Goal: Task Accomplishment & Management: Manage account settings

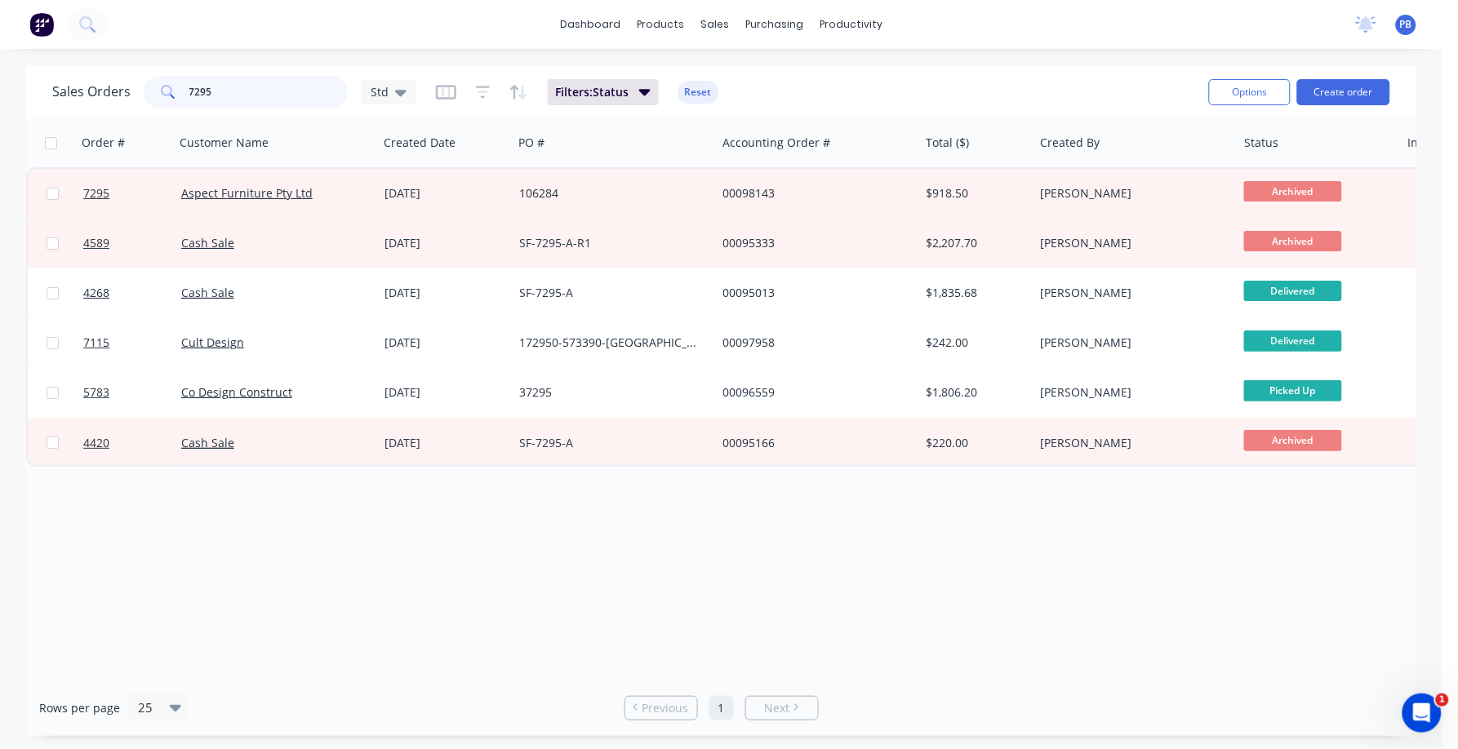
drag, startPoint x: 238, startPoint y: 88, endPoint x: 146, endPoint y: 89, distance: 91.4
click at [146, 89] on div "7295" at bounding box center [246, 92] width 204 height 33
type input "7008"
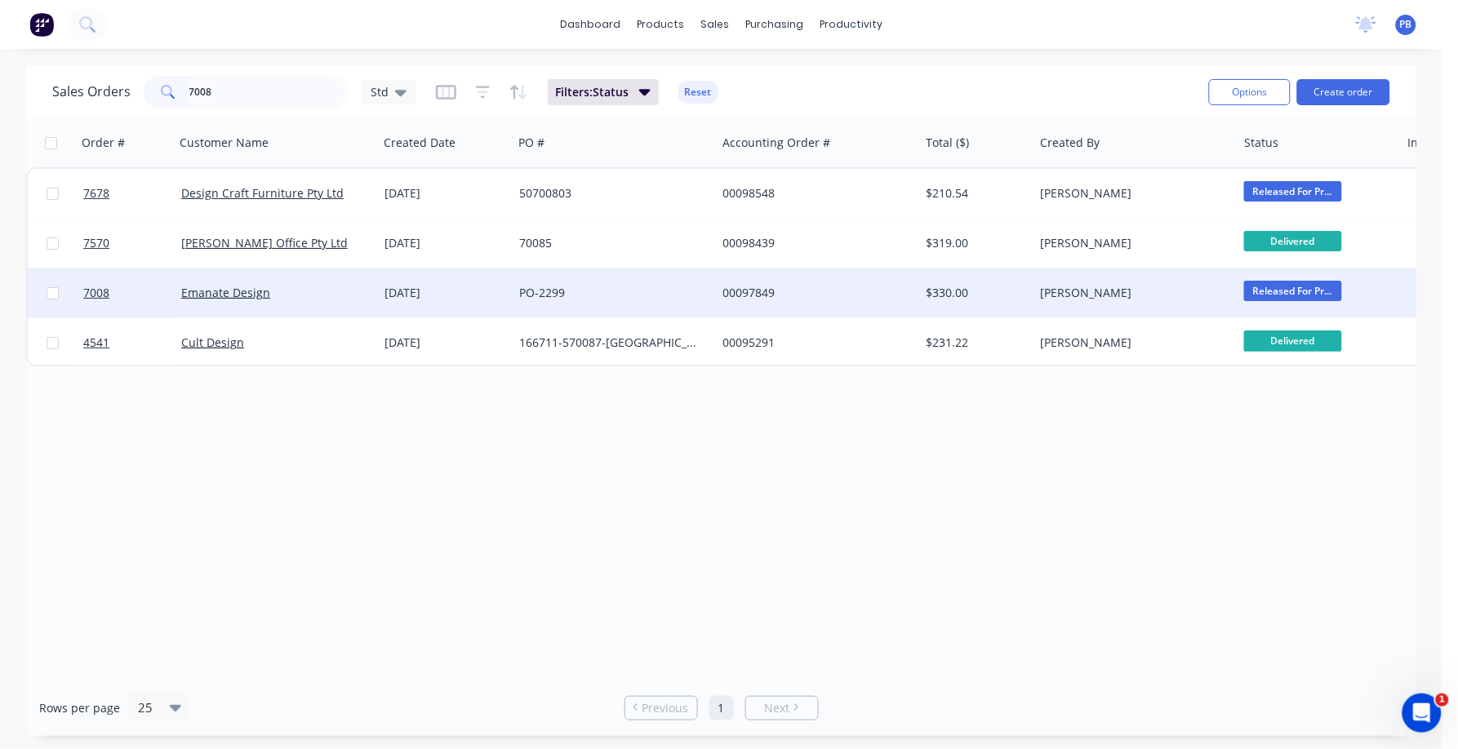
click at [753, 281] on div "00097849" at bounding box center [817, 293] width 203 height 49
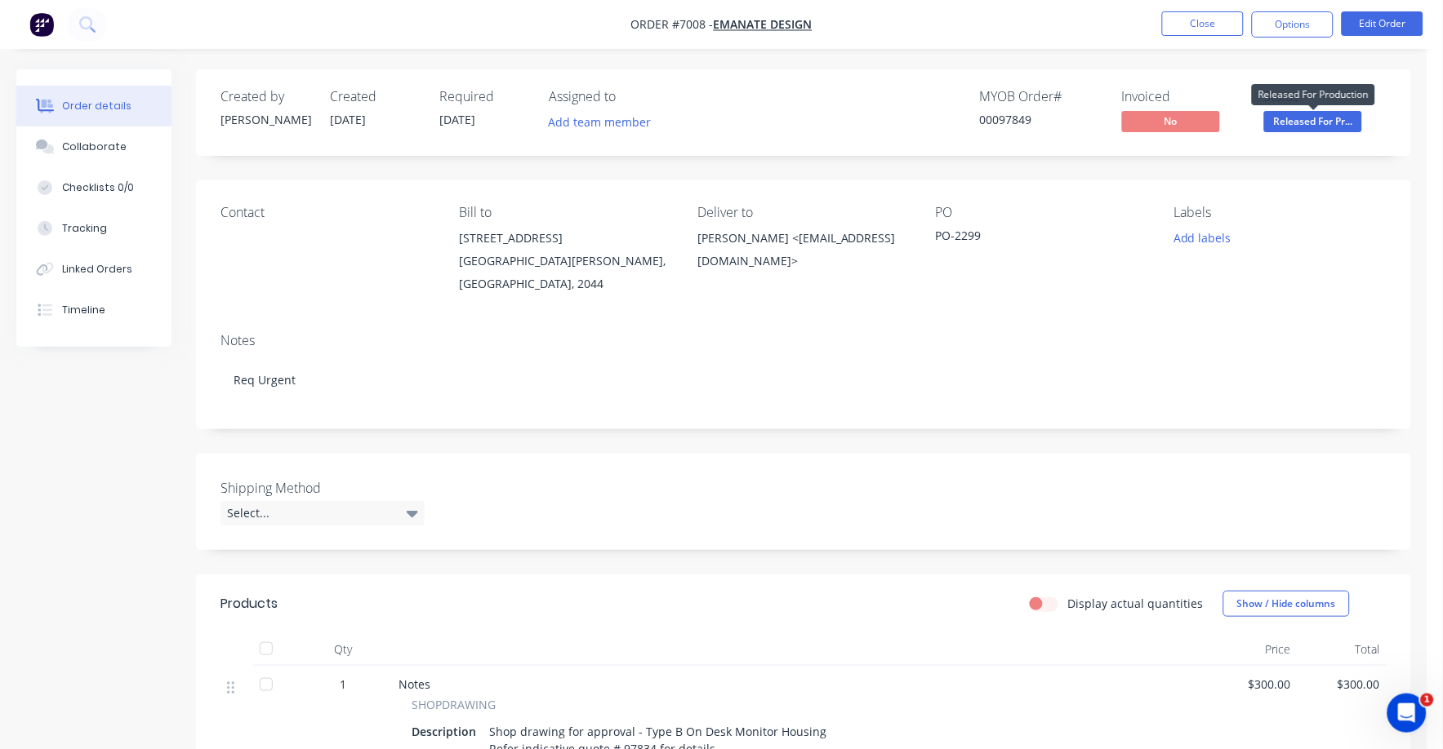
click at [1321, 120] on span "Released For Pr..." at bounding box center [1313, 121] width 98 height 20
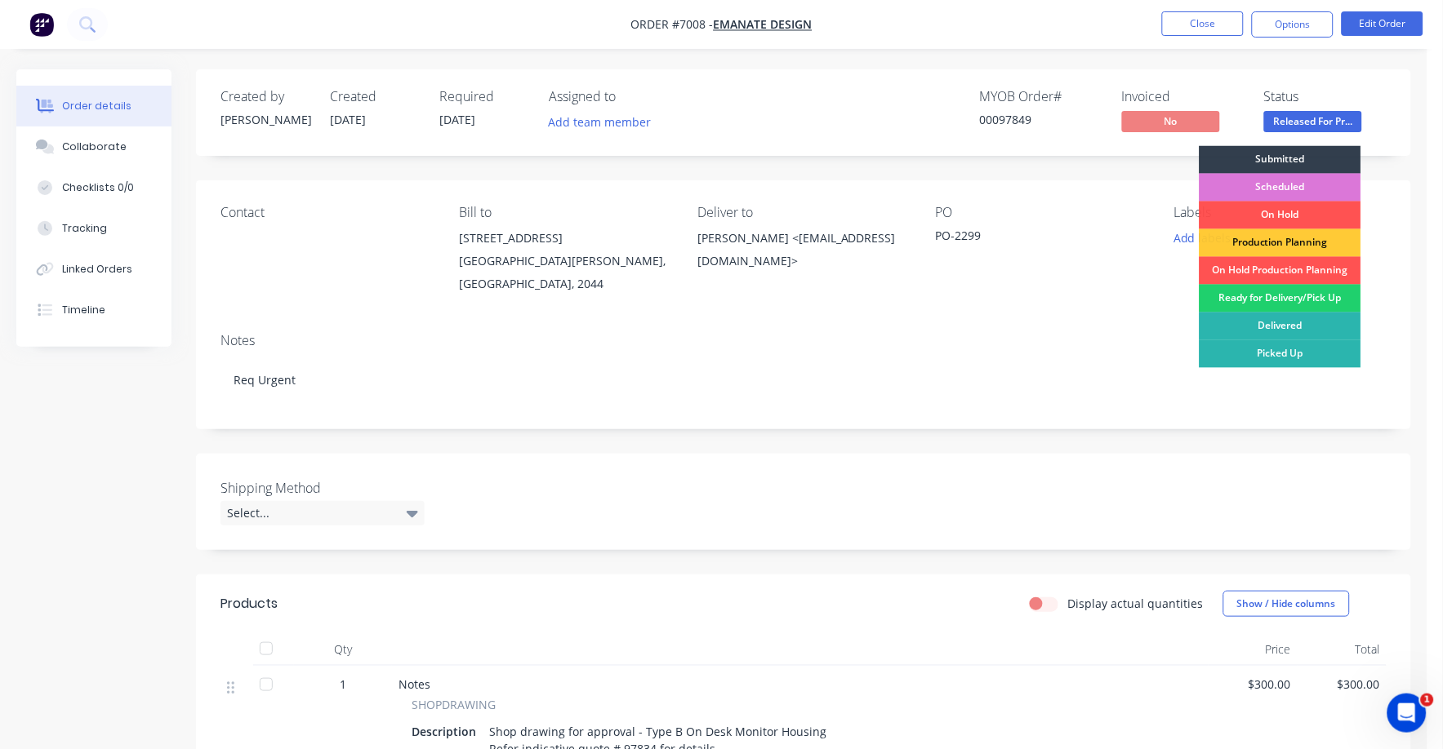
click at [1297, 300] on div "Ready for Delivery/Pick Up" at bounding box center [1280, 299] width 162 height 28
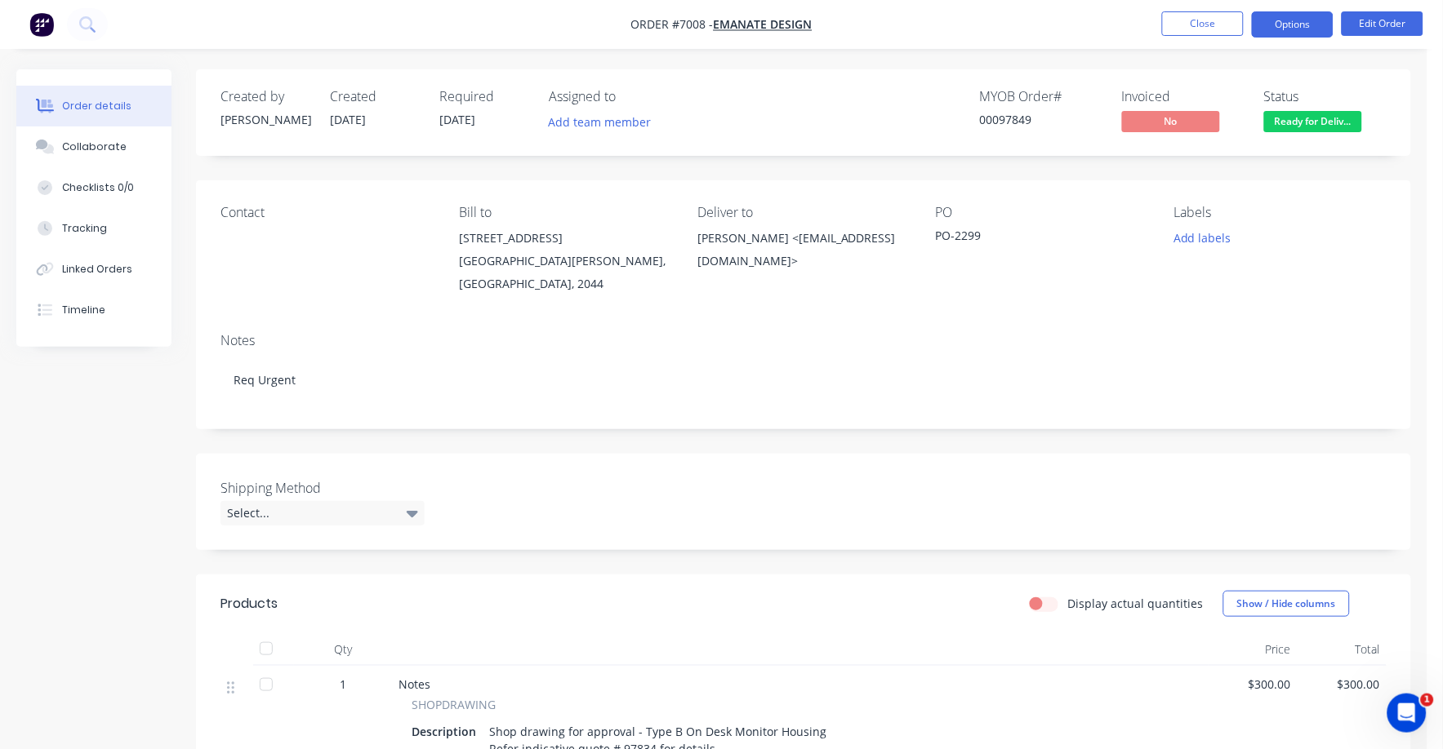
click at [1298, 19] on button "Options" at bounding box center [1293, 24] width 82 height 26
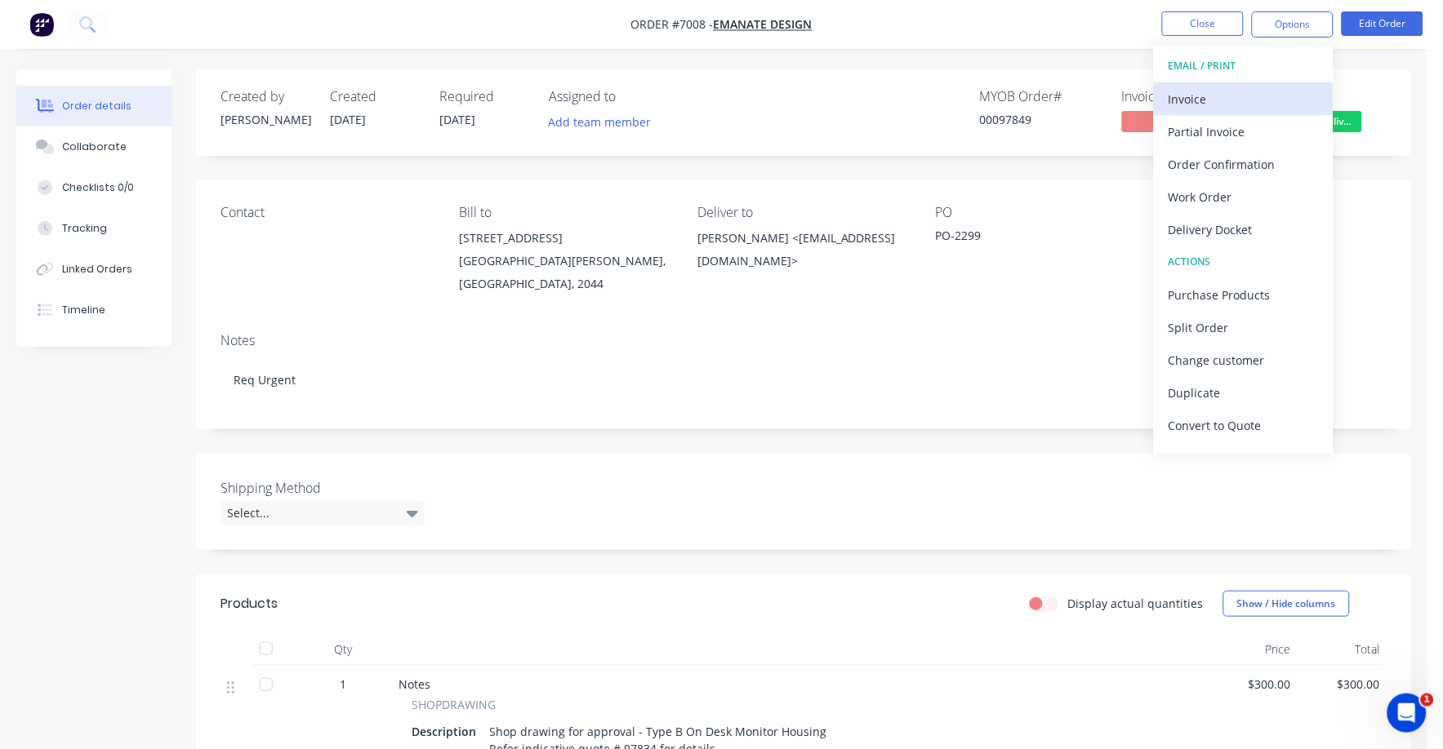
click at [1181, 94] on div "Invoice" at bounding box center [1243, 99] width 150 height 24
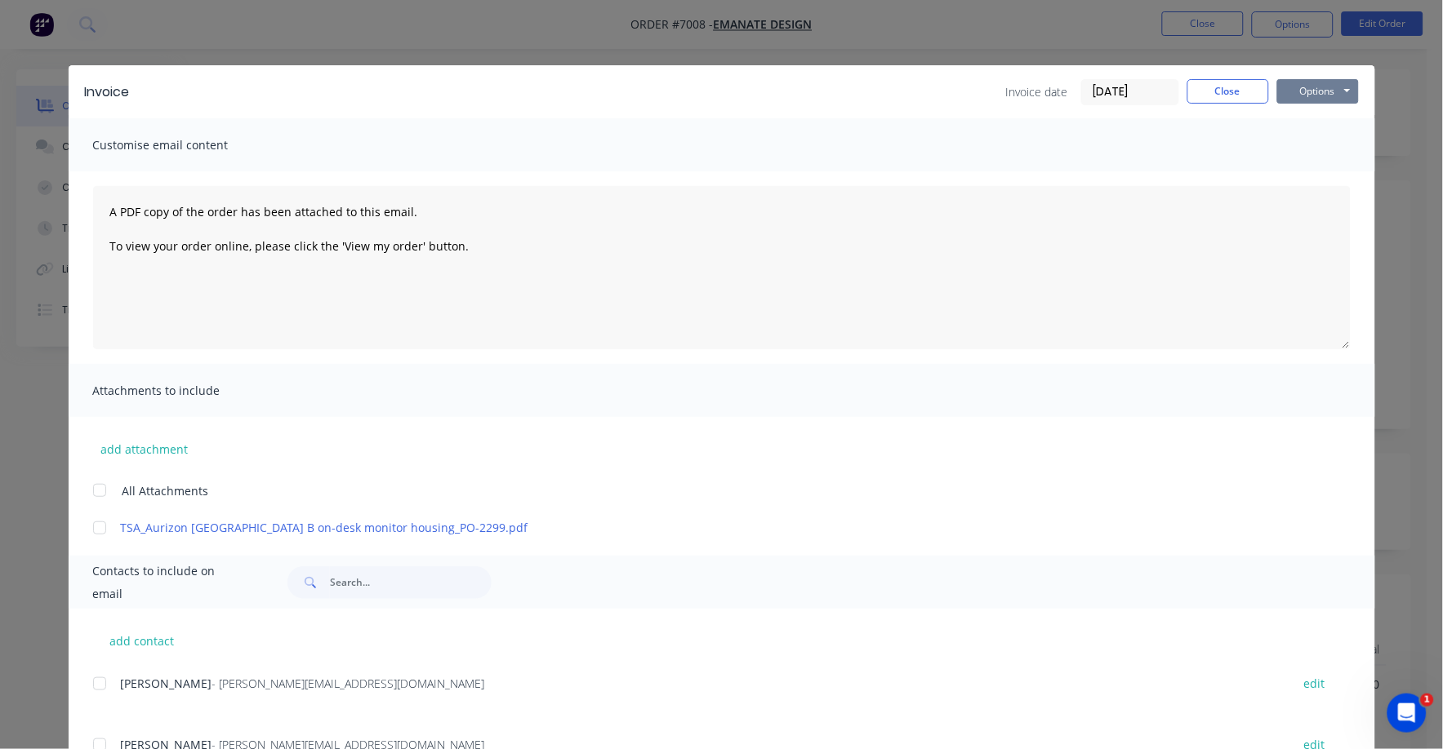
click at [1298, 87] on button "Options" at bounding box center [1318, 91] width 82 height 24
click at [1305, 149] on button "Print" at bounding box center [1329, 147] width 105 height 27
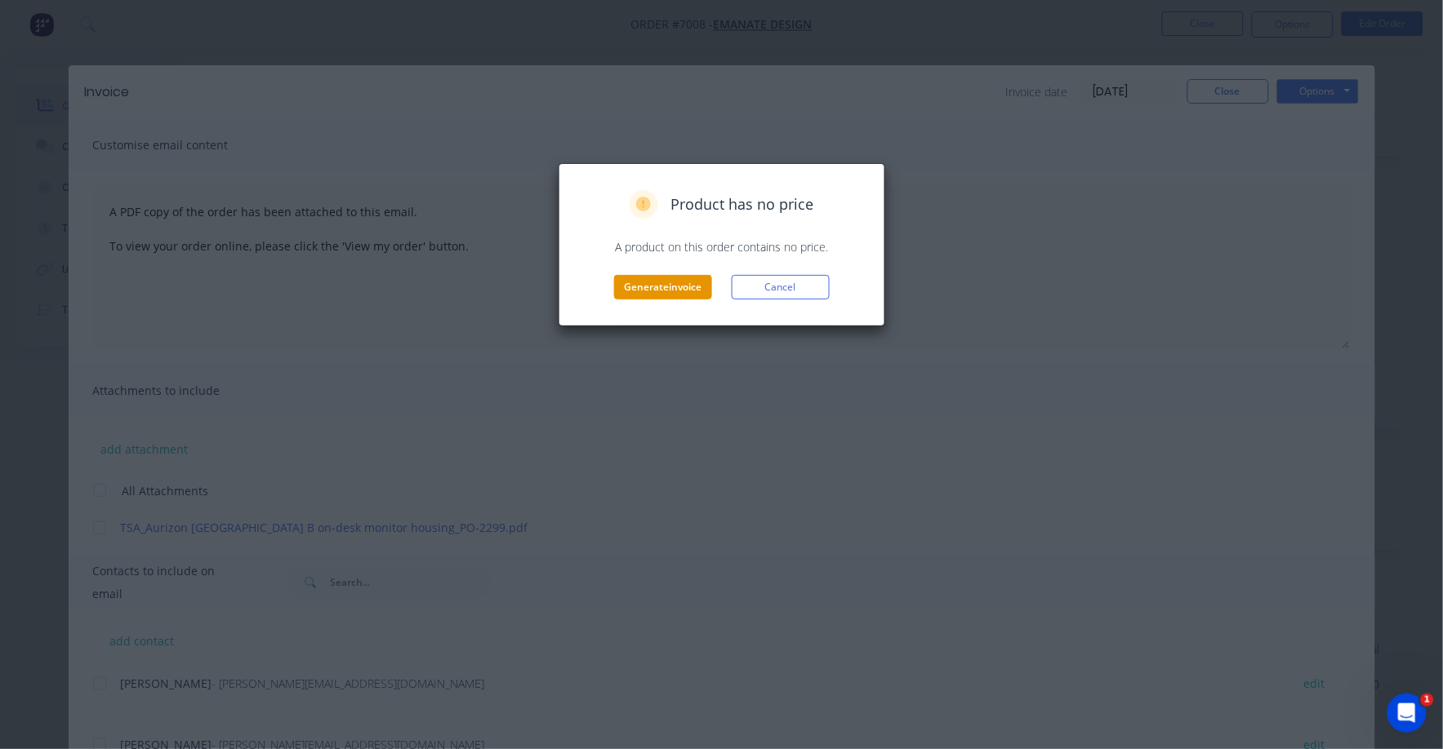
click at [651, 280] on button "Generate invoice" at bounding box center [663, 287] width 98 height 24
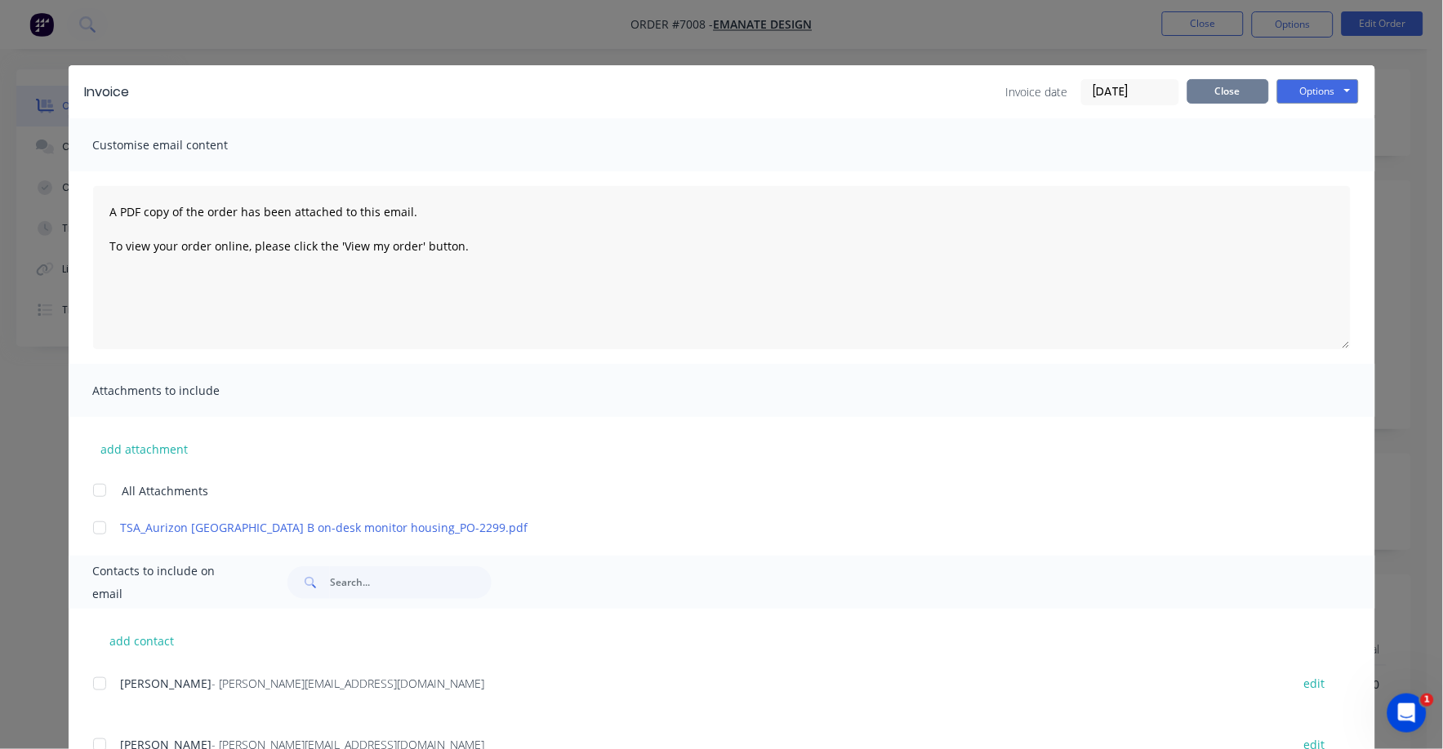
click at [1209, 92] on button "Close" at bounding box center [1228, 91] width 82 height 24
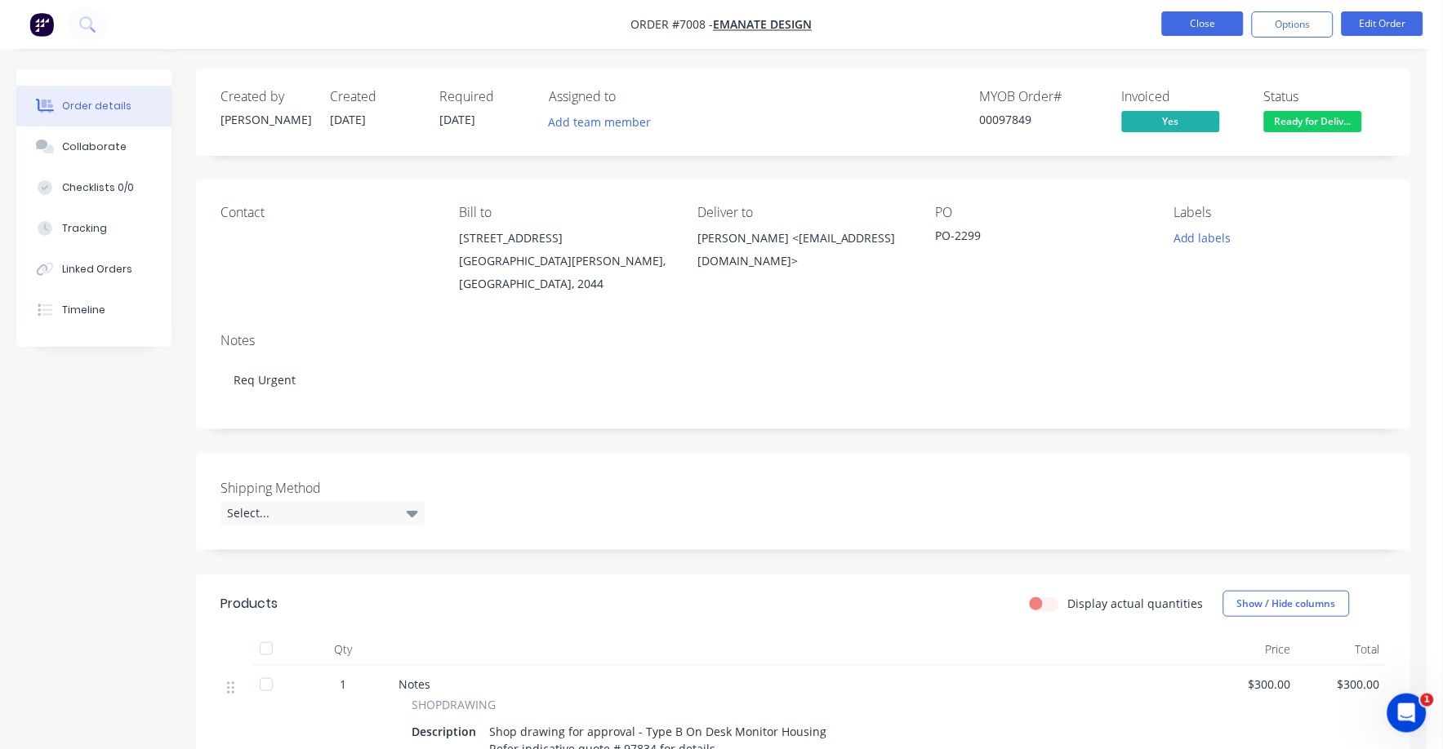
click at [1188, 21] on button "Close" at bounding box center [1203, 23] width 82 height 24
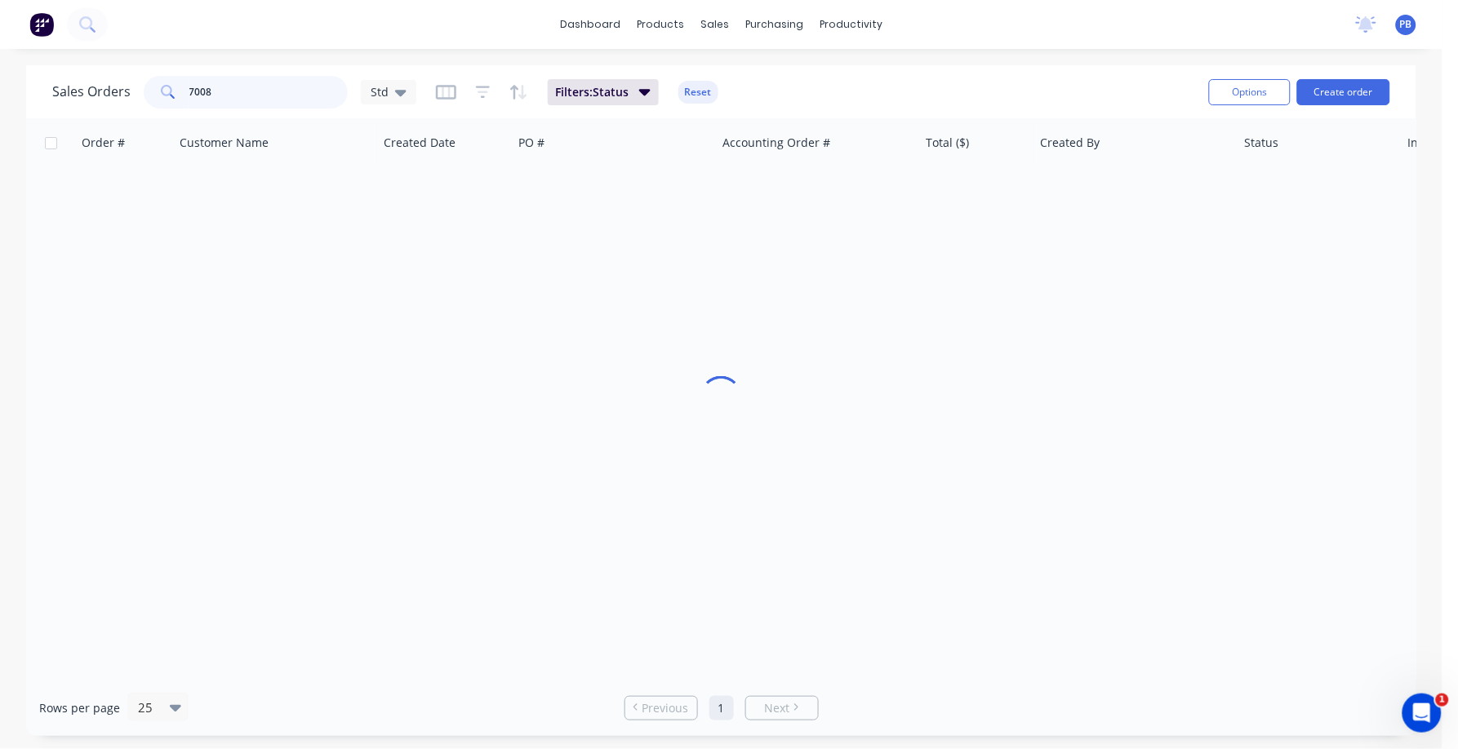
drag, startPoint x: 274, startPoint y: 94, endPoint x: 156, endPoint y: 83, distance: 118.0
click at [156, 83] on div "7008" at bounding box center [246, 92] width 204 height 33
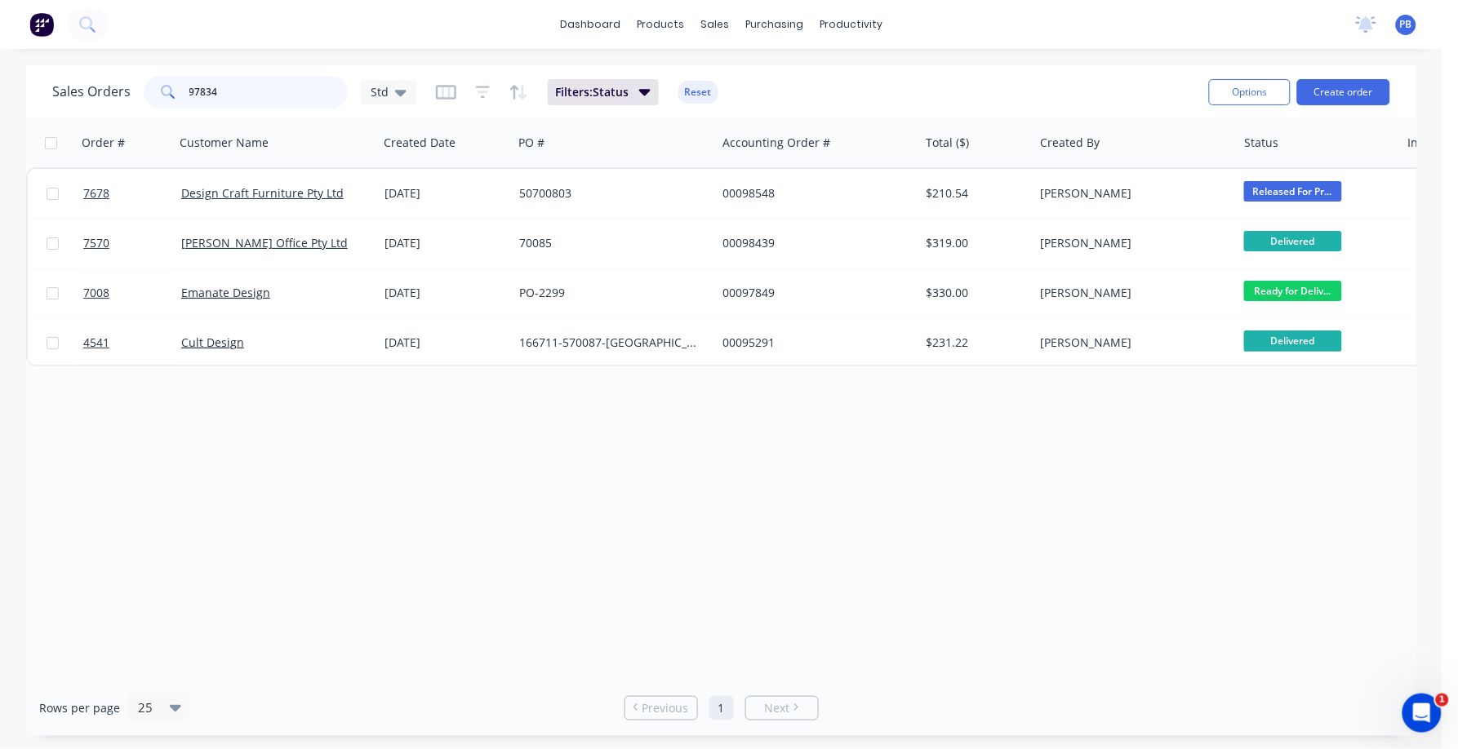
type input "97834"
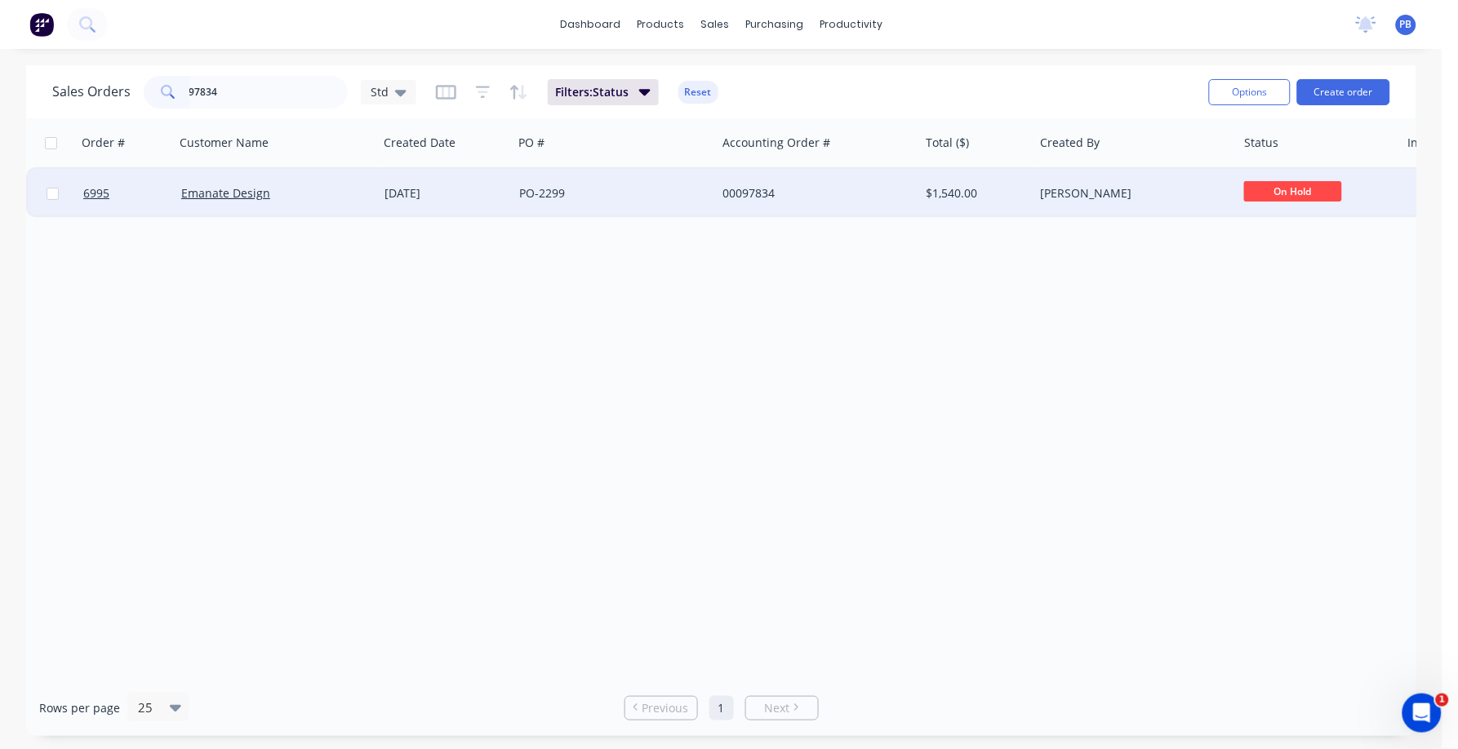
click at [766, 189] on div "00097834" at bounding box center [813, 193] width 181 height 16
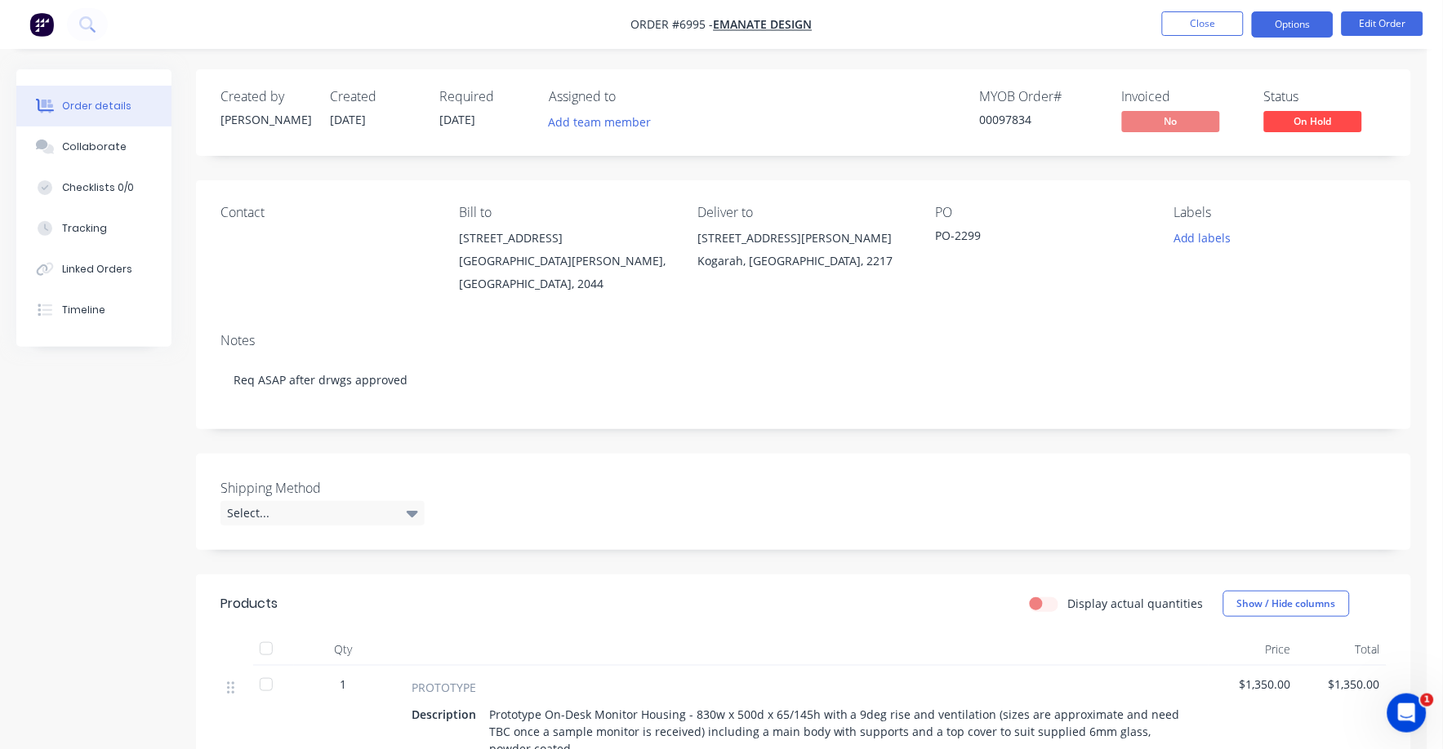
click at [1283, 20] on button "Options" at bounding box center [1293, 24] width 82 height 26
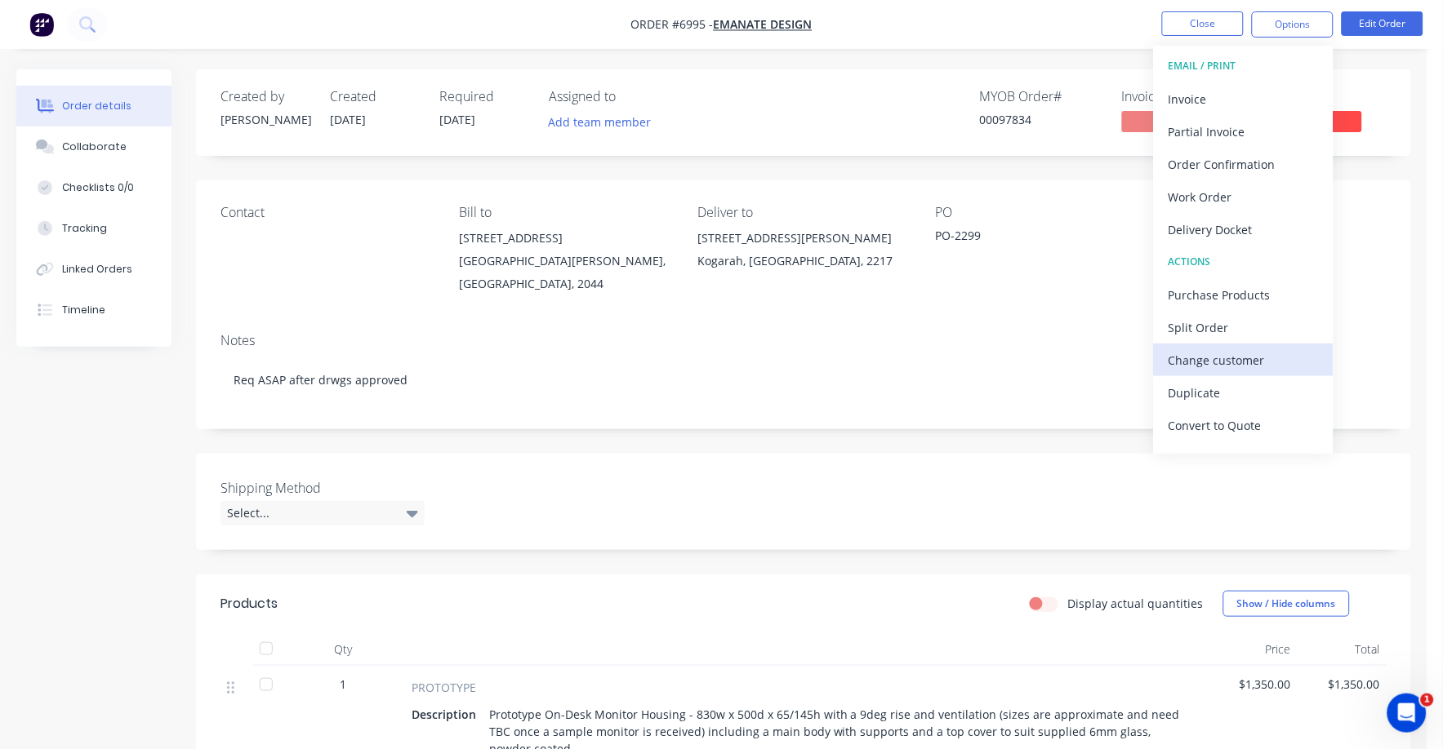
scroll to position [24, 0]
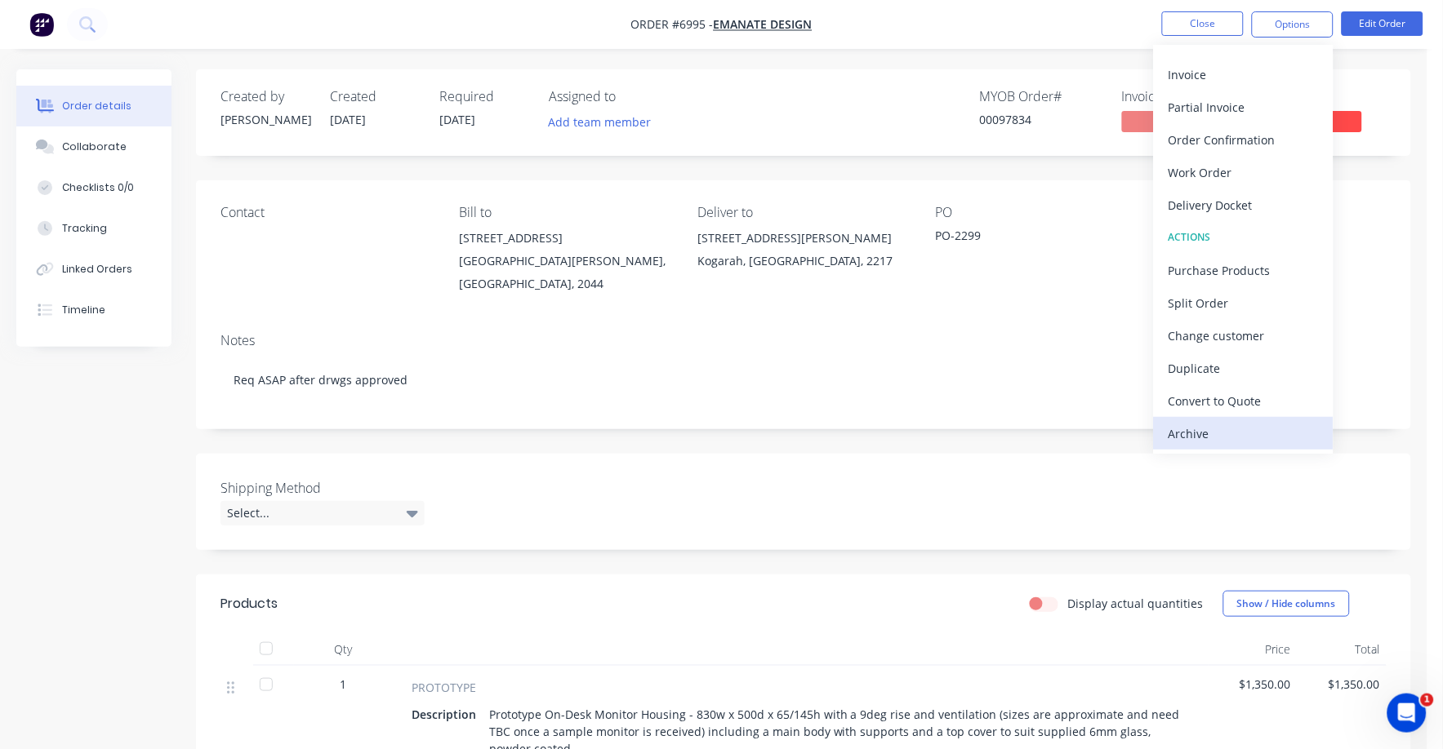
click at [1200, 434] on div "Archive" at bounding box center [1243, 434] width 150 height 24
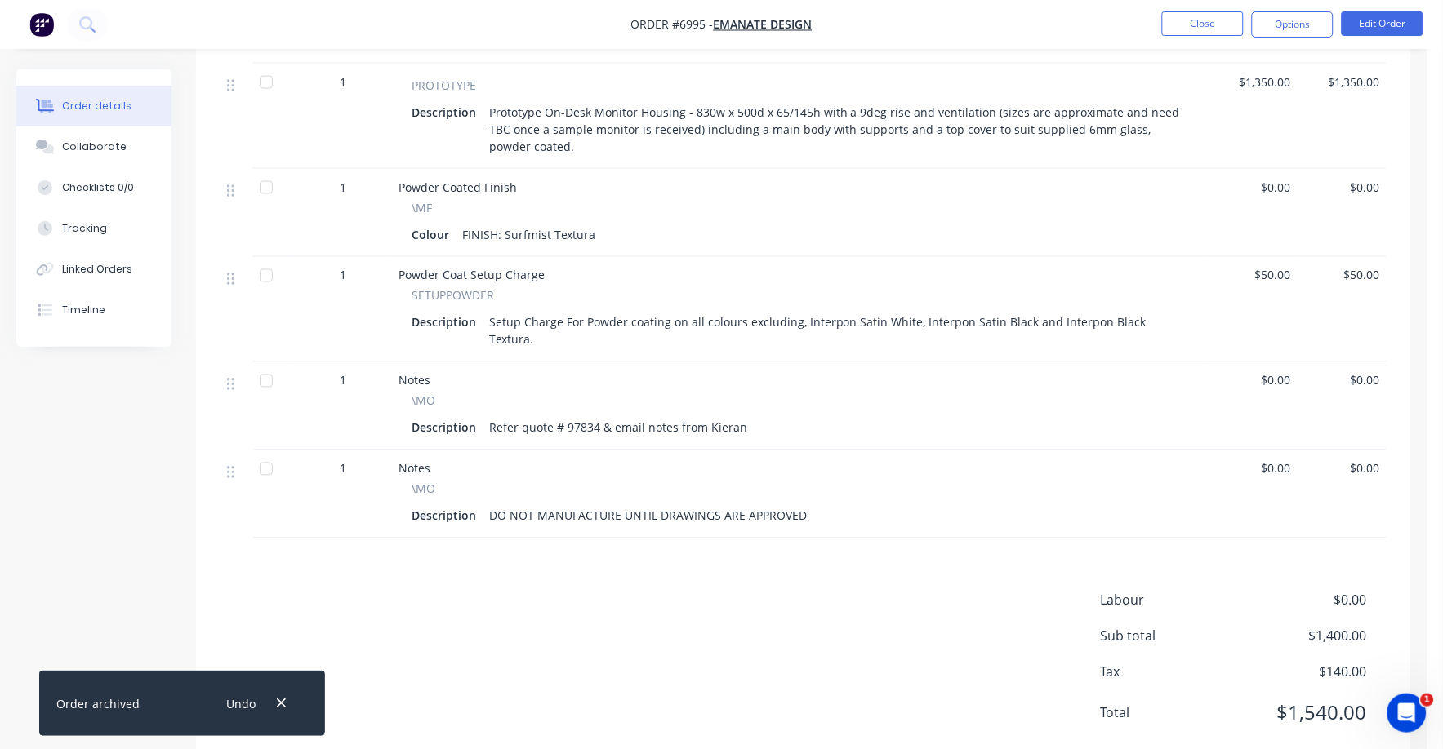
scroll to position [0, 0]
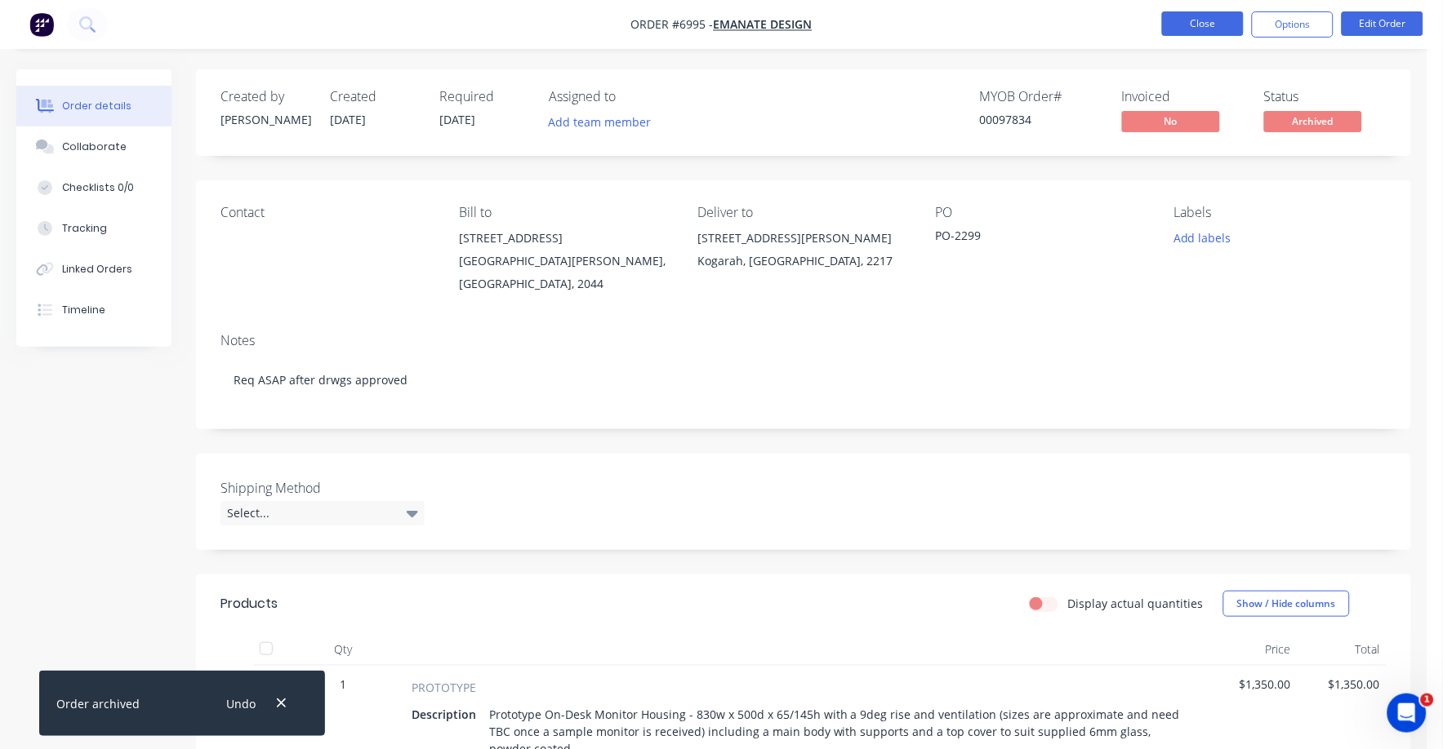
click at [1202, 20] on button "Close" at bounding box center [1203, 23] width 82 height 24
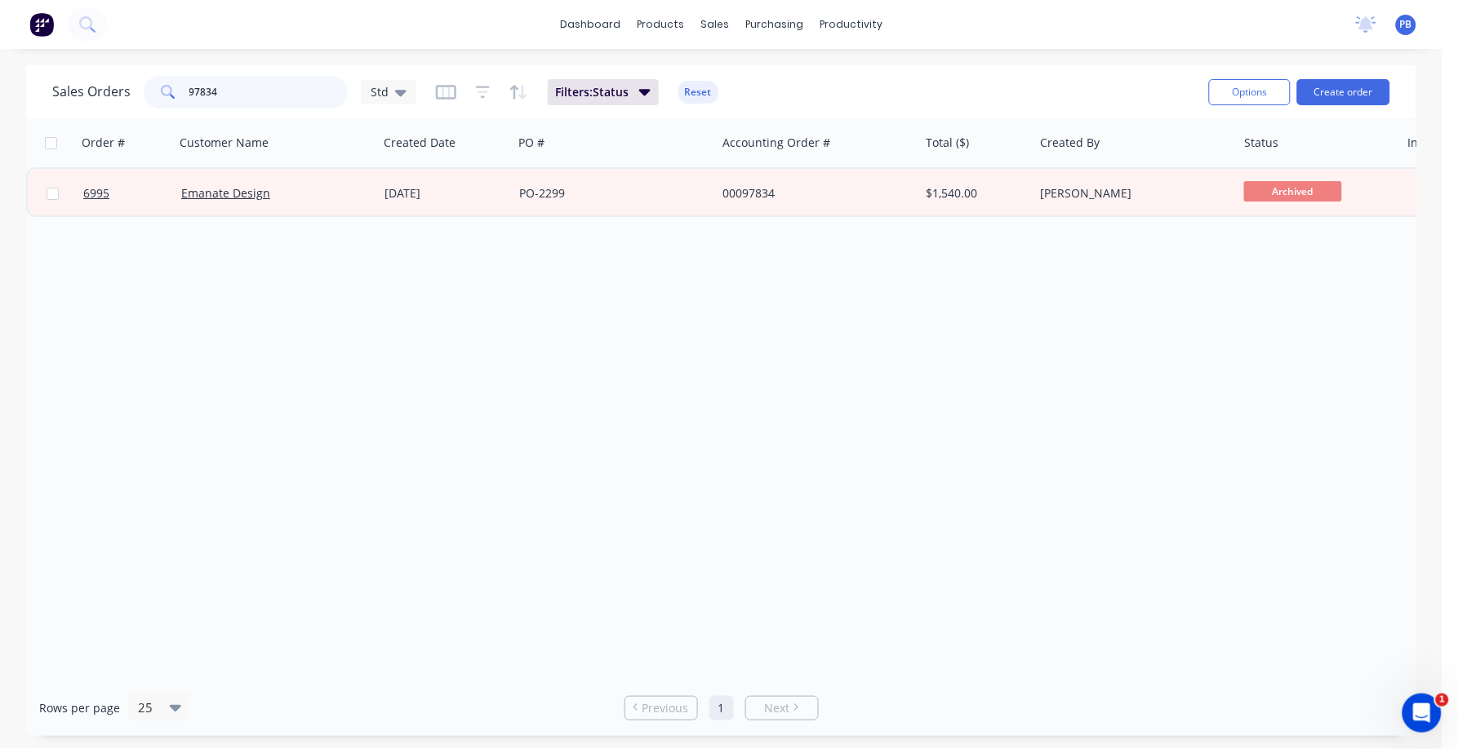
click at [216, 91] on input "97834" at bounding box center [268, 92] width 159 height 33
click at [284, 92] on input "97834" at bounding box center [268, 92] width 159 height 33
type input "97850"
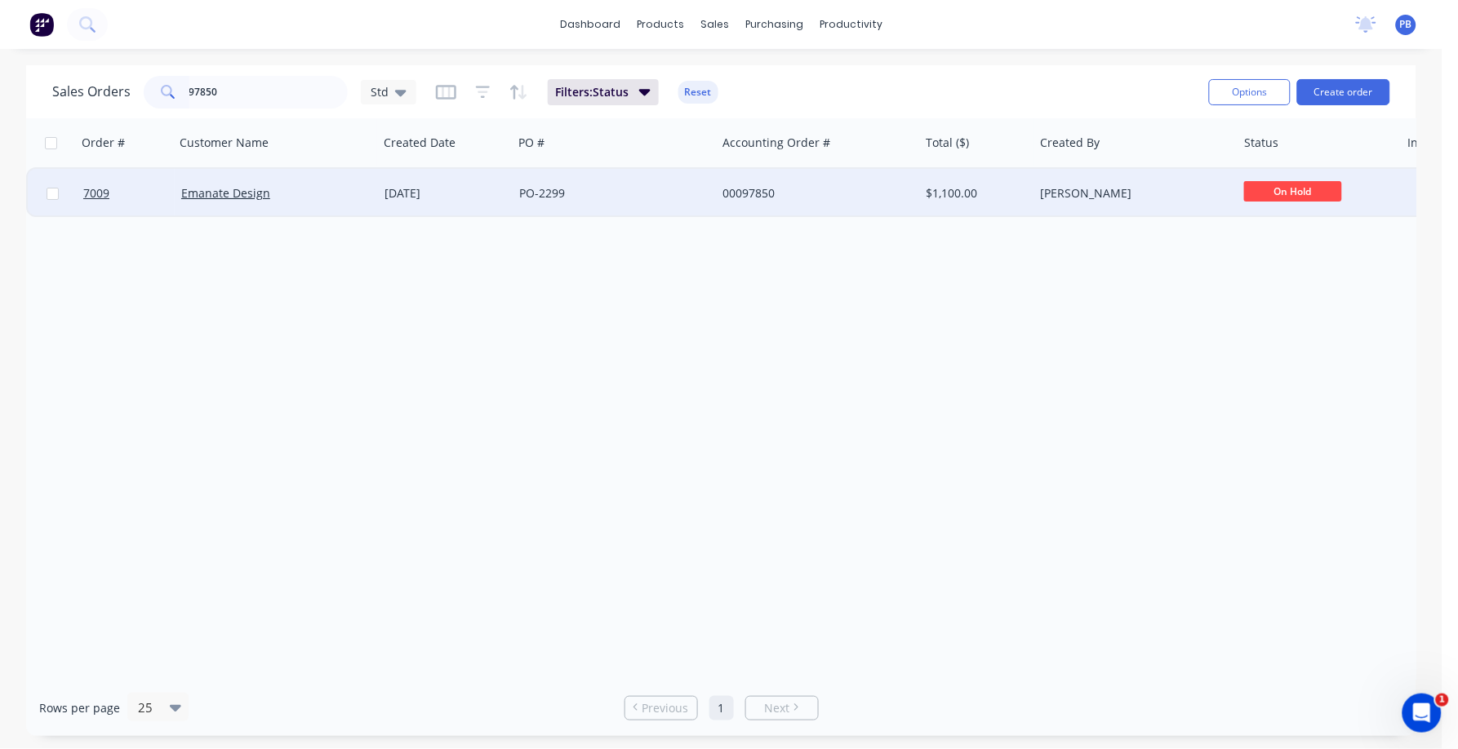
click at [744, 193] on div "00097850" at bounding box center [813, 193] width 181 height 16
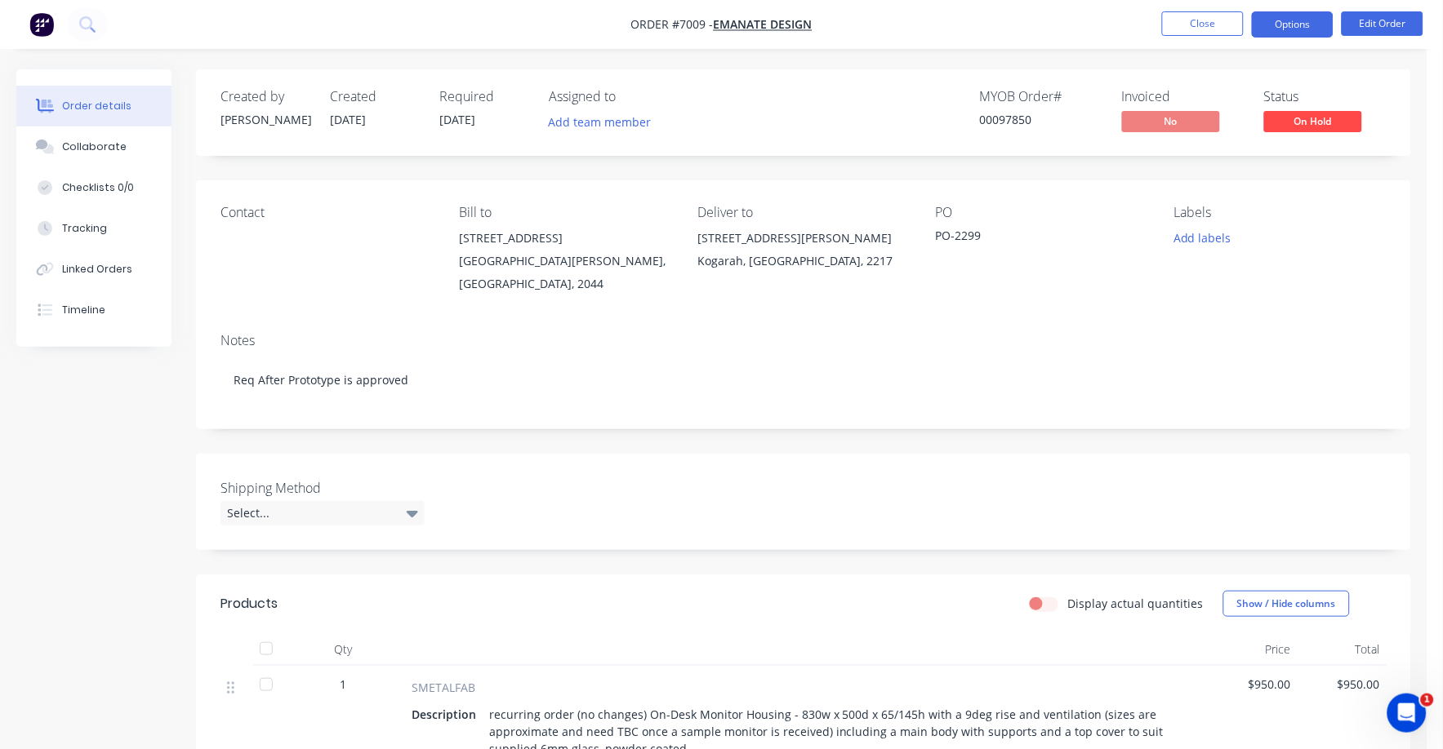
click at [1290, 22] on button "Options" at bounding box center [1293, 24] width 82 height 26
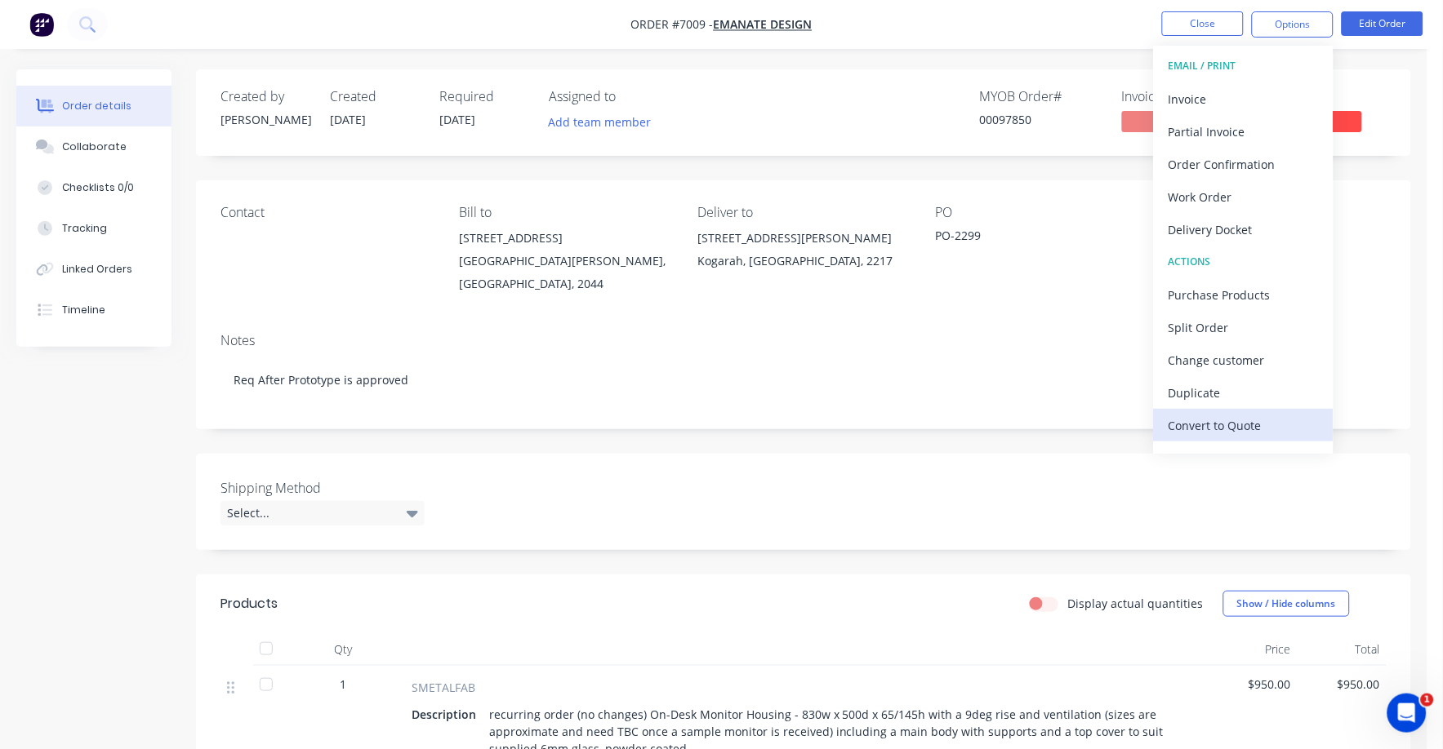
scroll to position [24, 0]
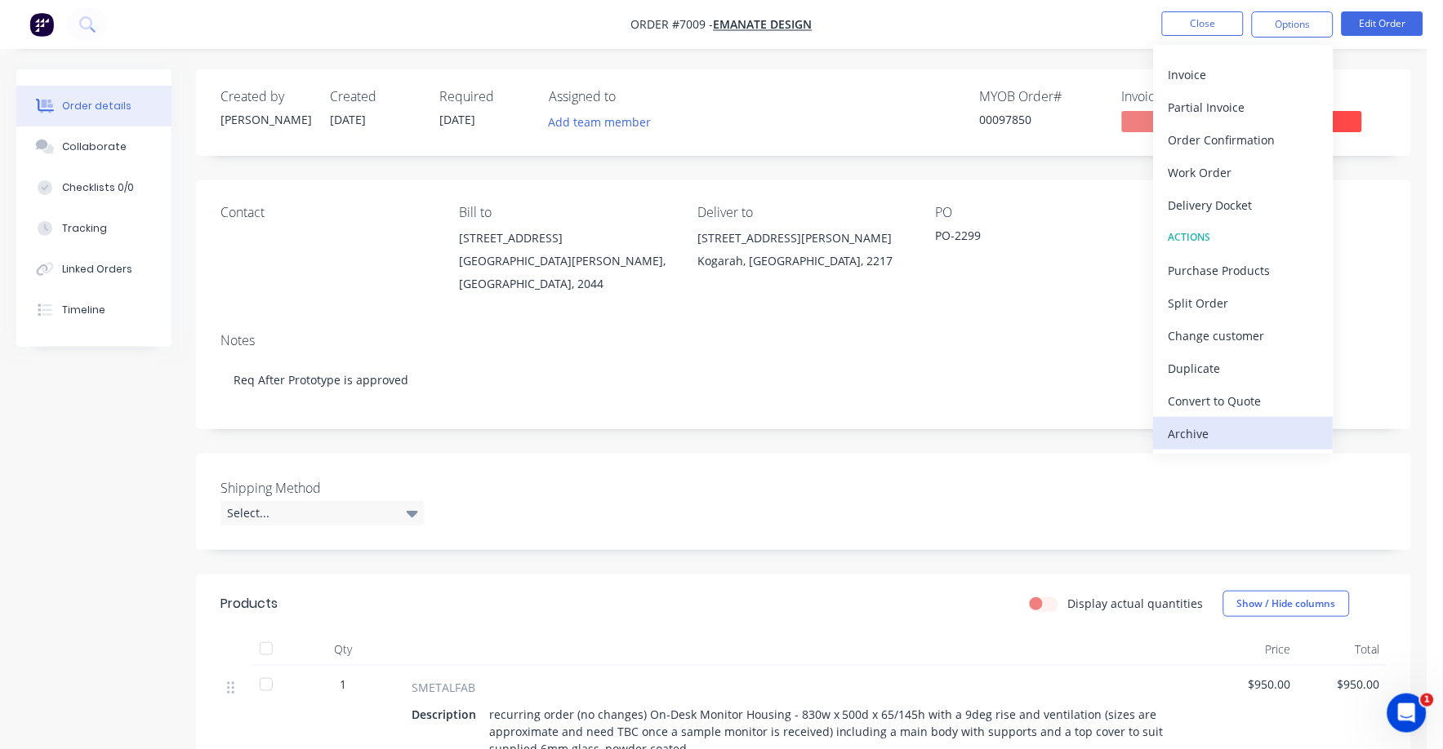
click at [1204, 434] on div "Archive" at bounding box center [1243, 434] width 150 height 24
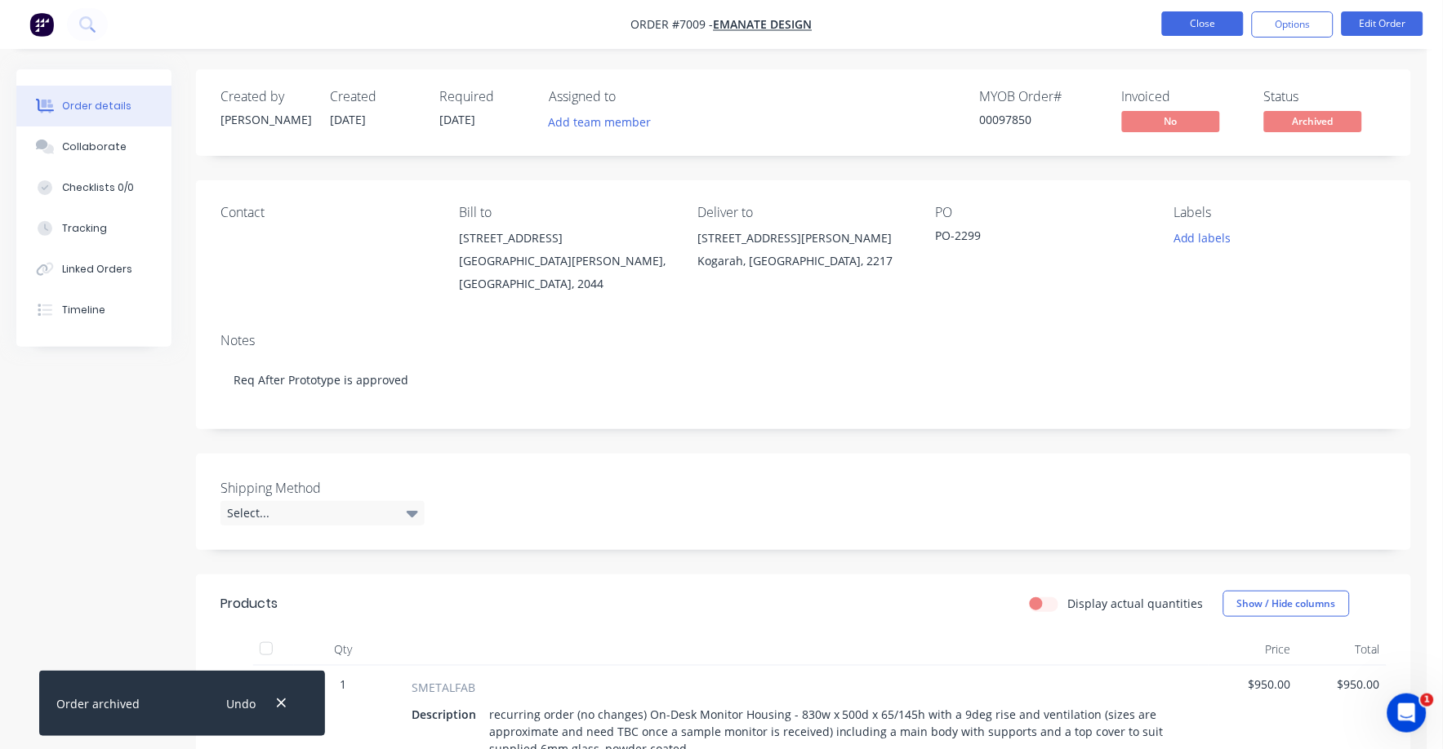
click at [1199, 18] on button "Close" at bounding box center [1203, 23] width 82 height 24
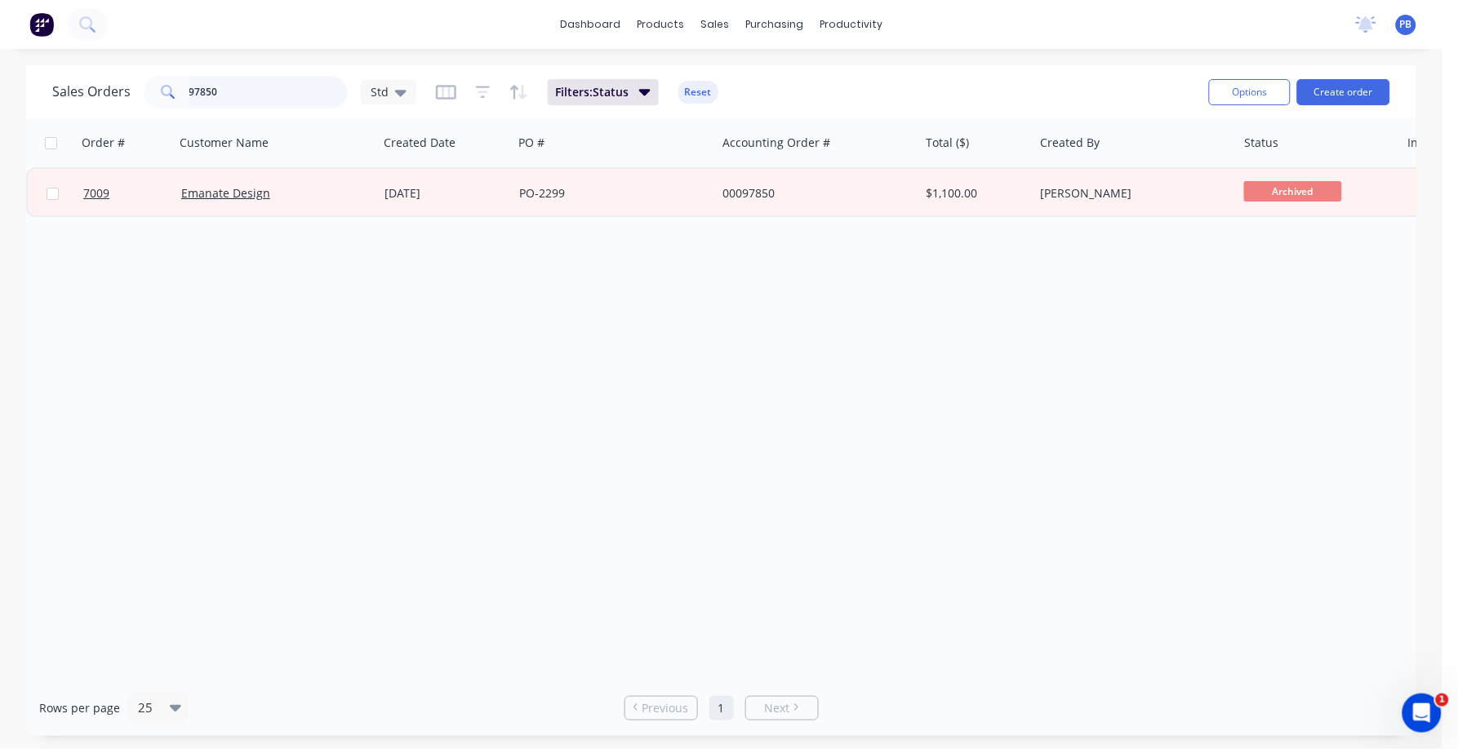
click at [256, 100] on input "97850" at bounding box center [268, 92] width 159 height 33
type input "98573"
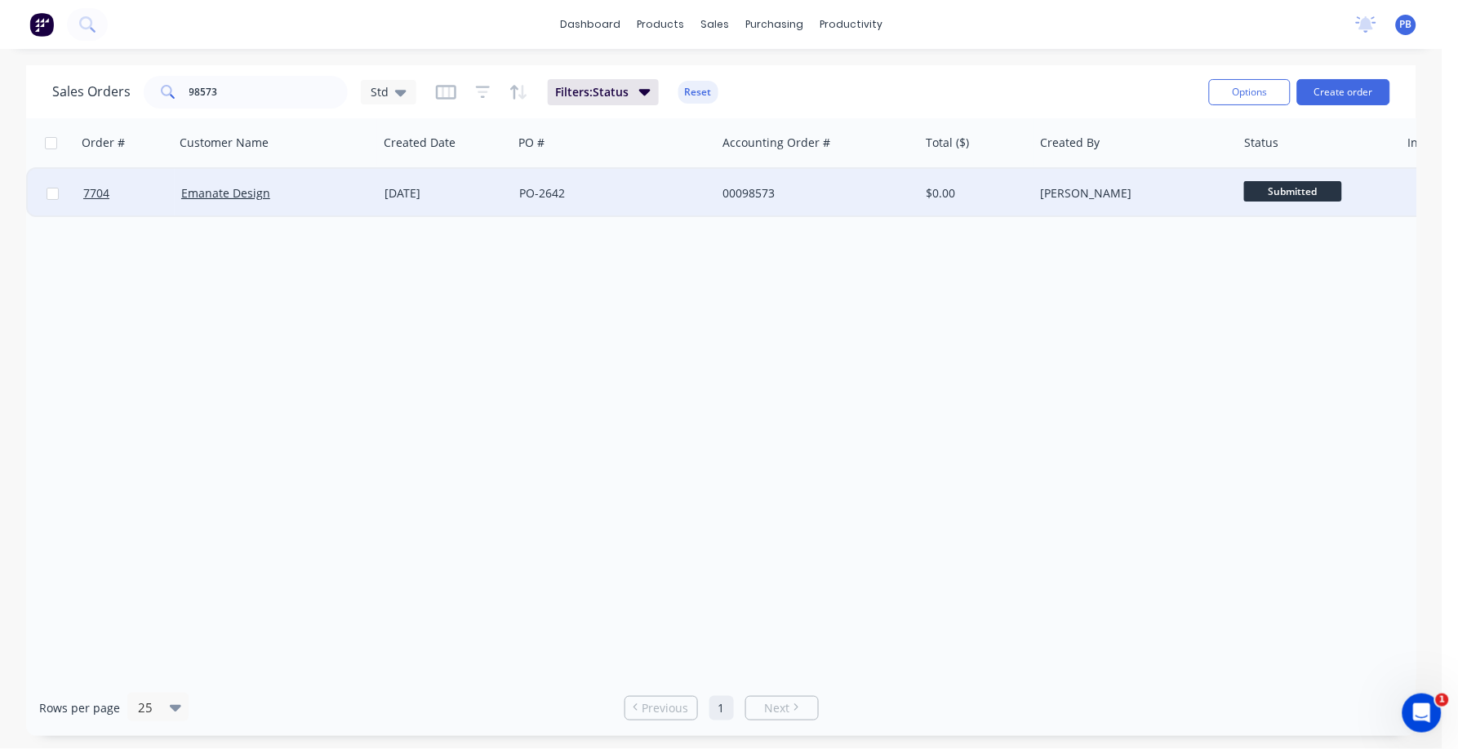
click at [756, 188] on div "00098573" at bounding box center [813, 193] width 181 height 16
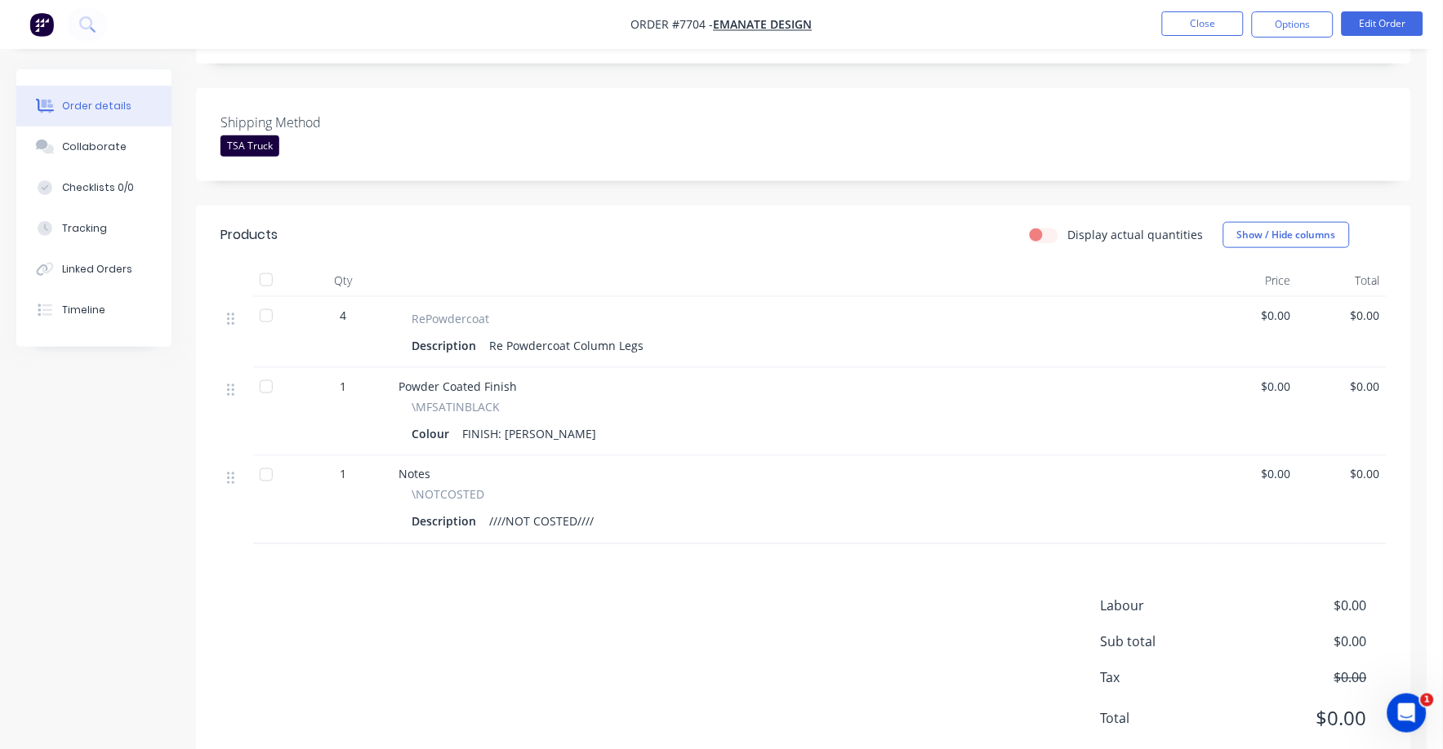
scroll to position [399, 0]
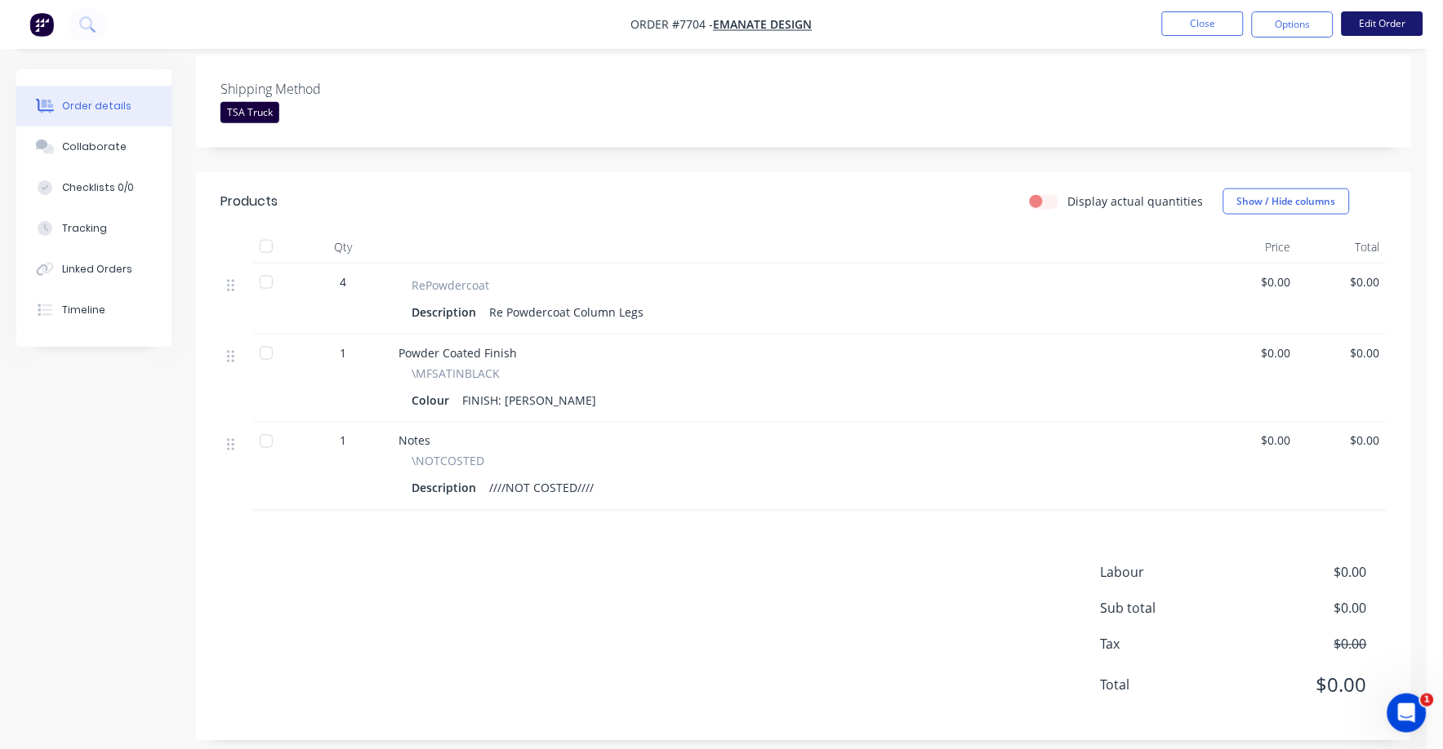
click at [1404, 24] on button "Edit Order" at bounding box center [1382, 23] width 82 height 24
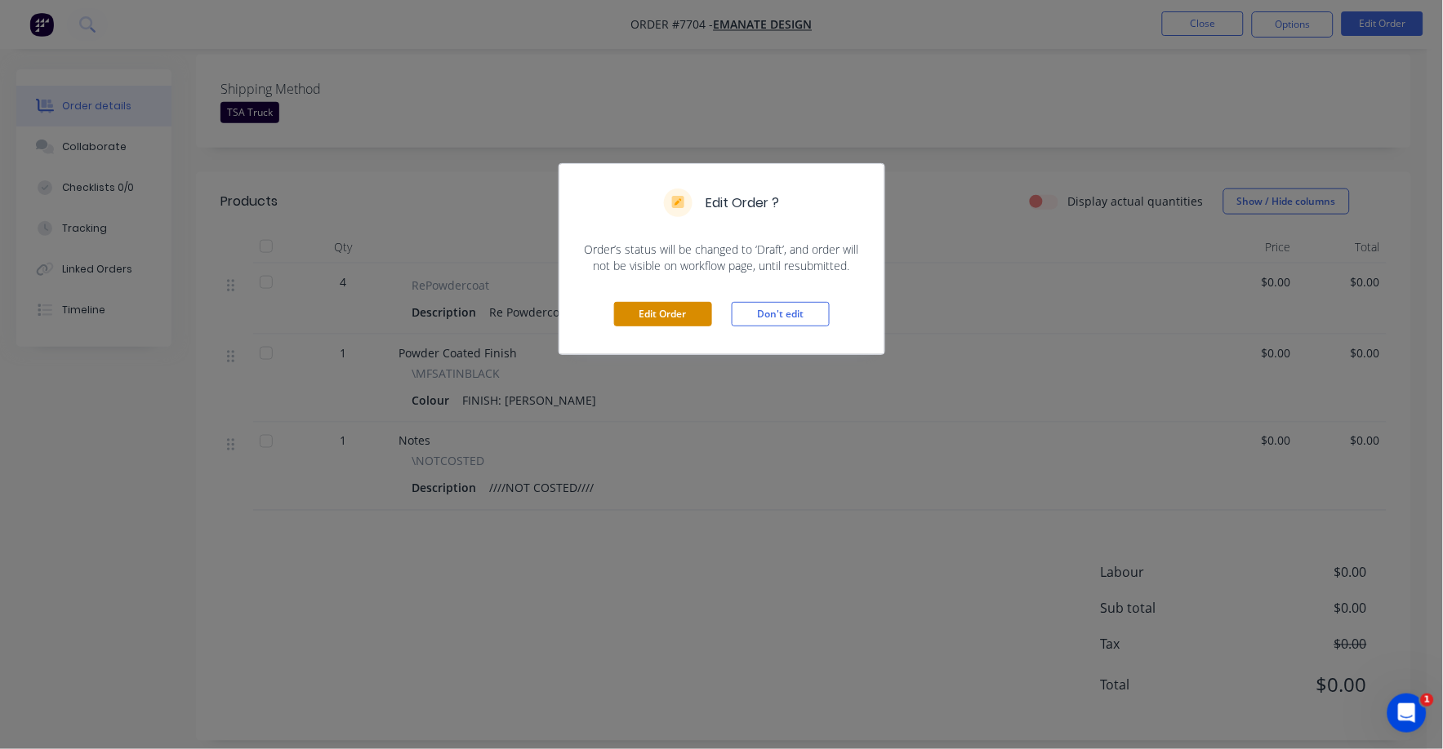
click at [651, 321] on button "Edit Order" at bounding box center [663, 314] width 98 height 24
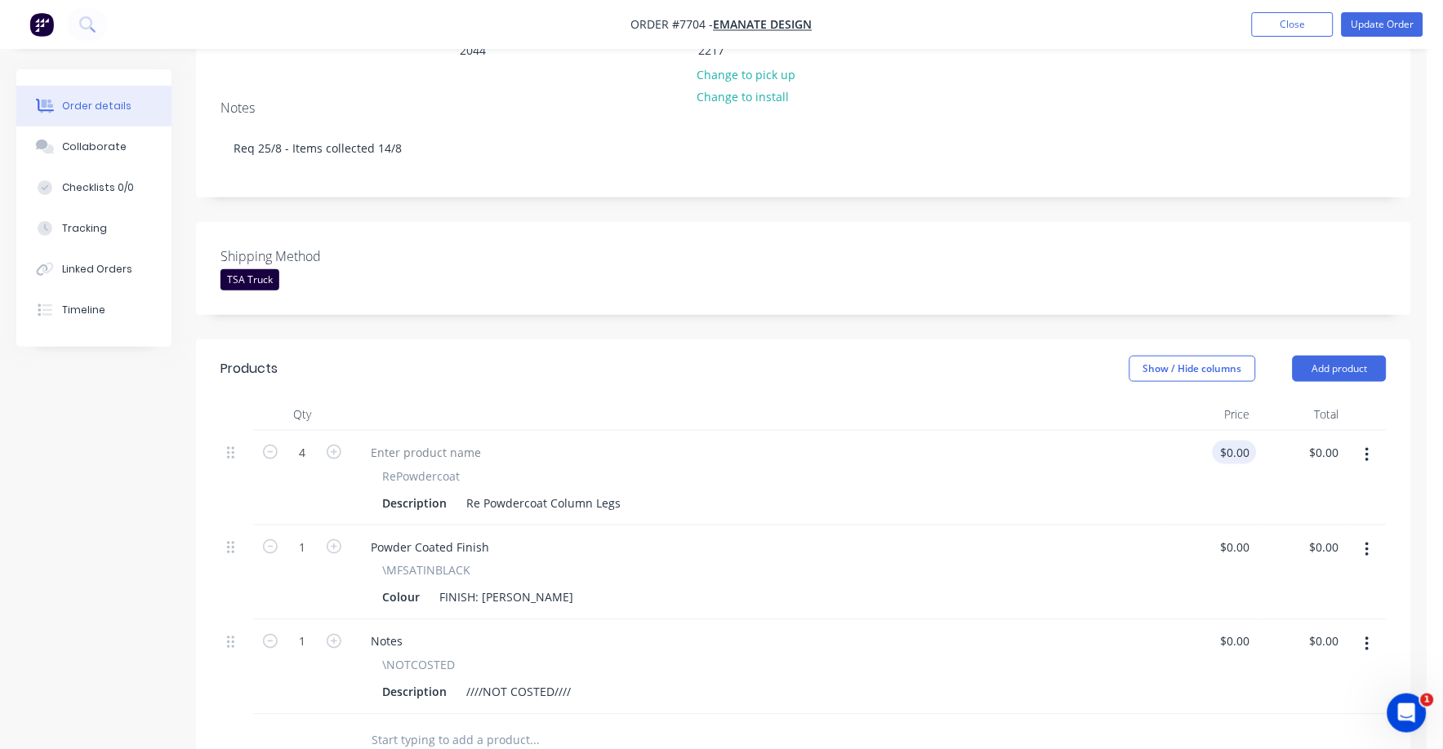
scroll to position [306, 0]
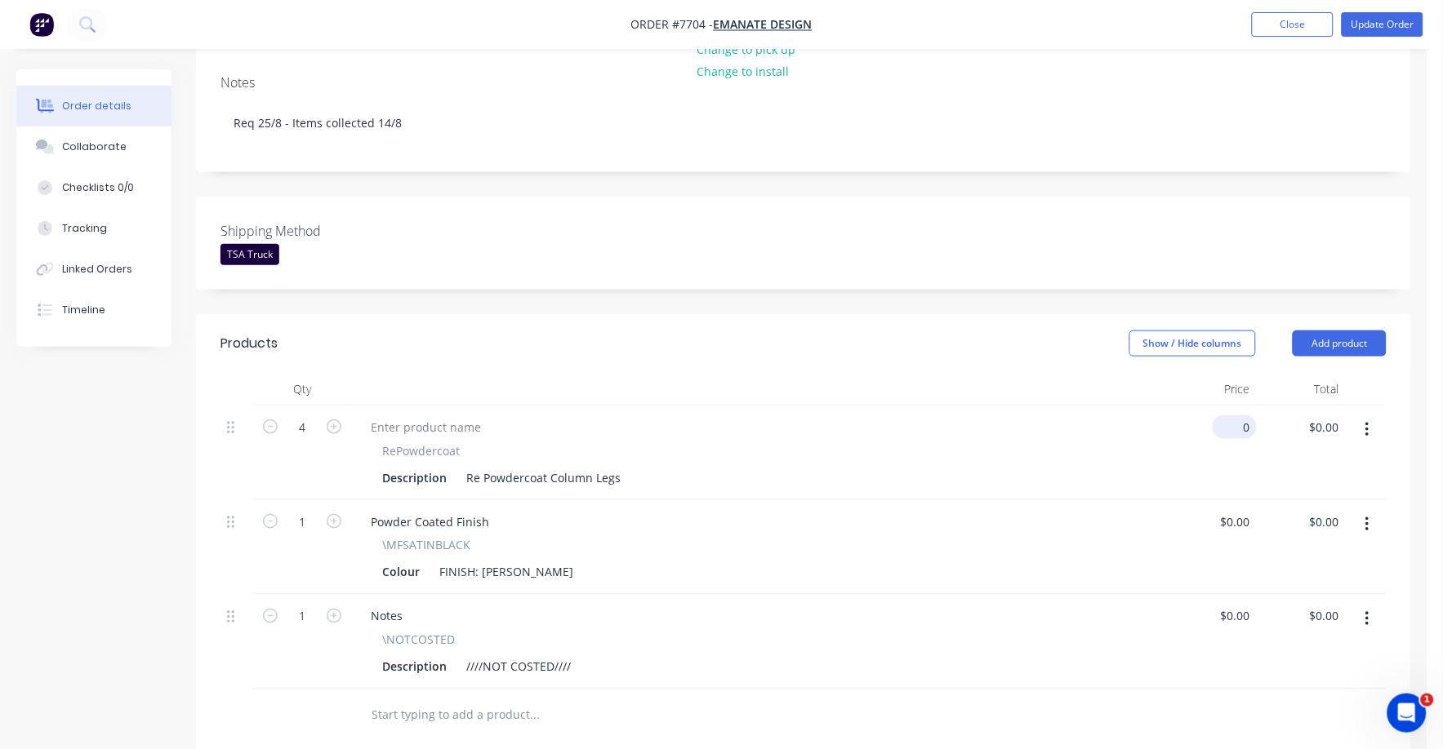
click at [1241, 416] on input "0" at bounding box center [1238, 428] width 38 height 24
type input "$11.00"
type input "$44.00"
click at [1062, 466] on div "Description Re Powdercoat Column Legs" at bounding box center [756, 478] width 761 height 24
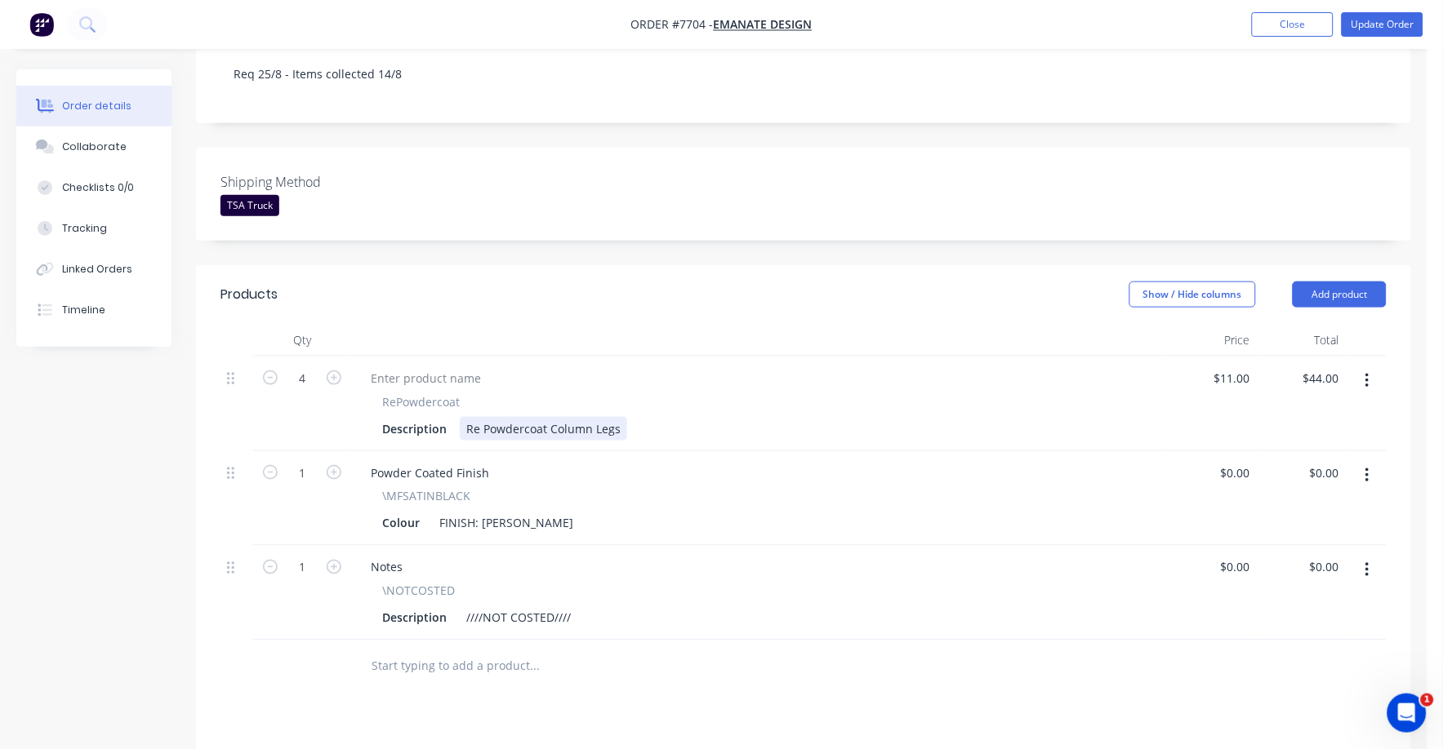
scroll to position [407, 0]
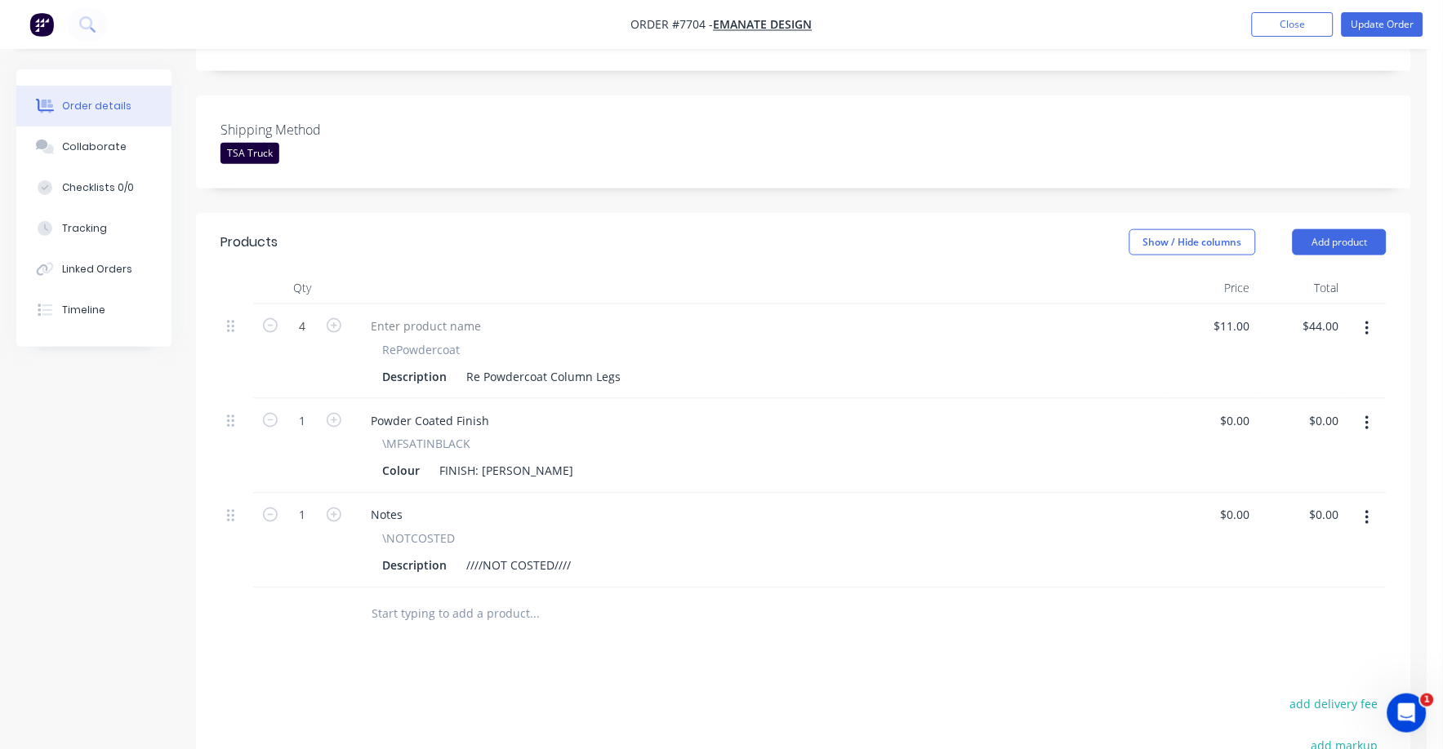
drag, startPoint x: 1371, startPoint y: 496, endPoint x: 1363, endPoint y: 502, distance: 10.5
click at [1369, 504] on button "button" at bounding box center [1367, 518] width 38 height 29
click at [1258, 647] on div "Delete" at bounding box center [1309, 659] width 126 height 24
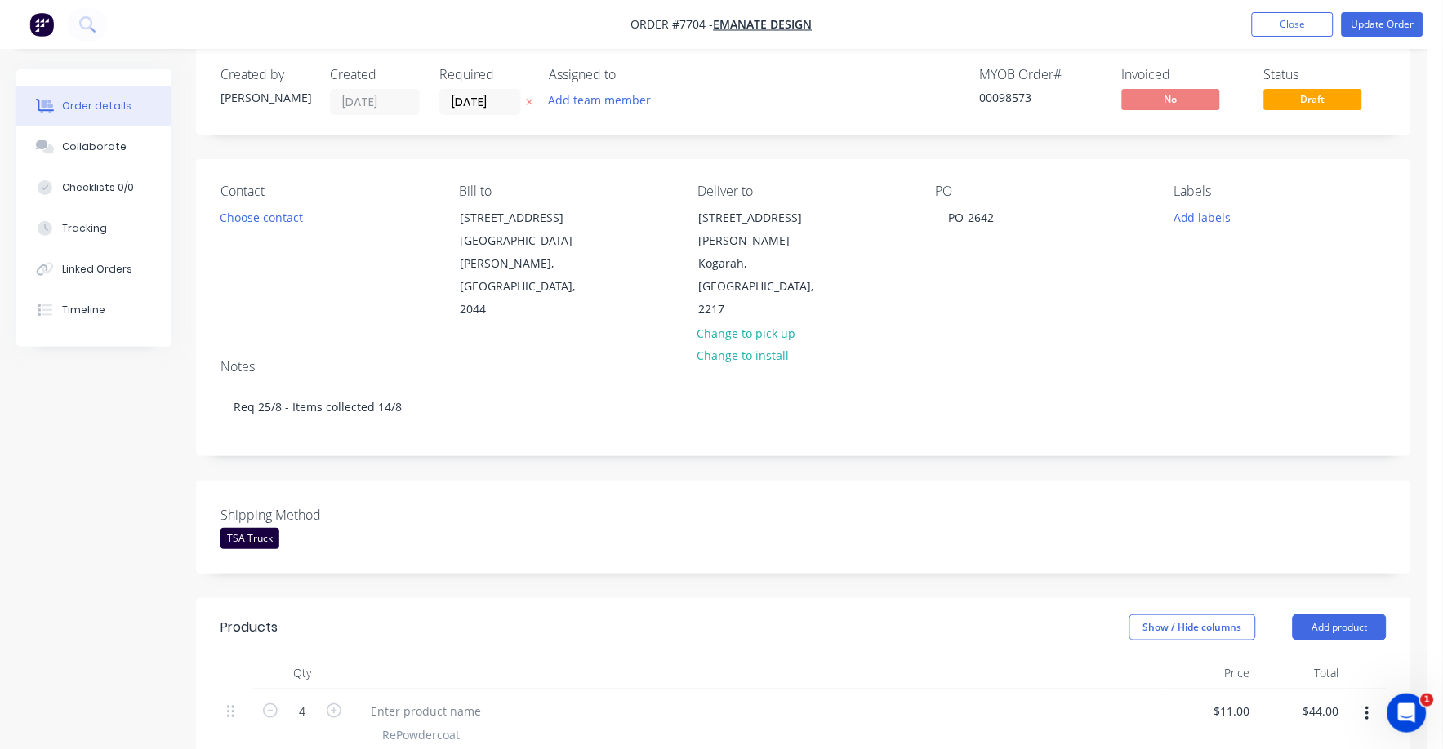
scroll to position [0, 0]
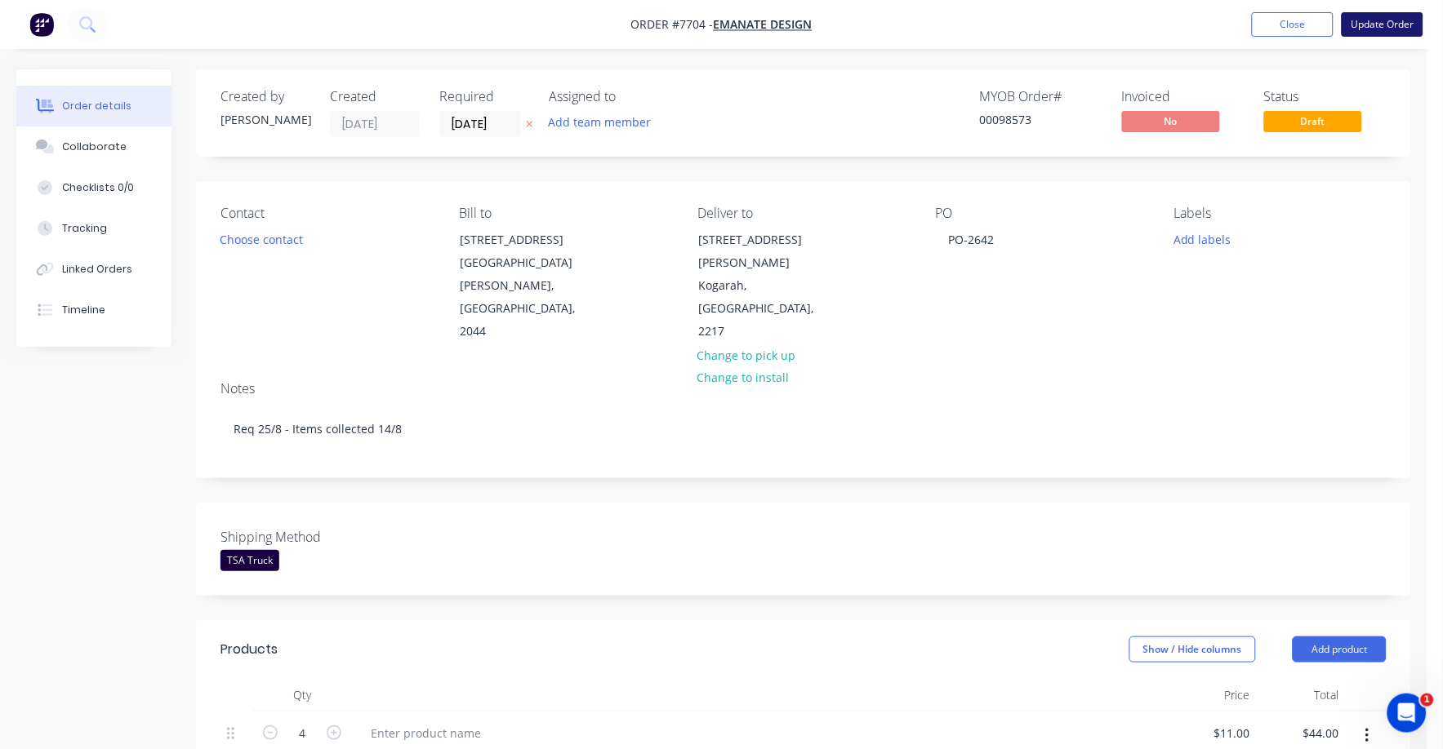
click at [1399, 16] on button "Update Order" at bounding box center [1382, 24] width 82 height 24
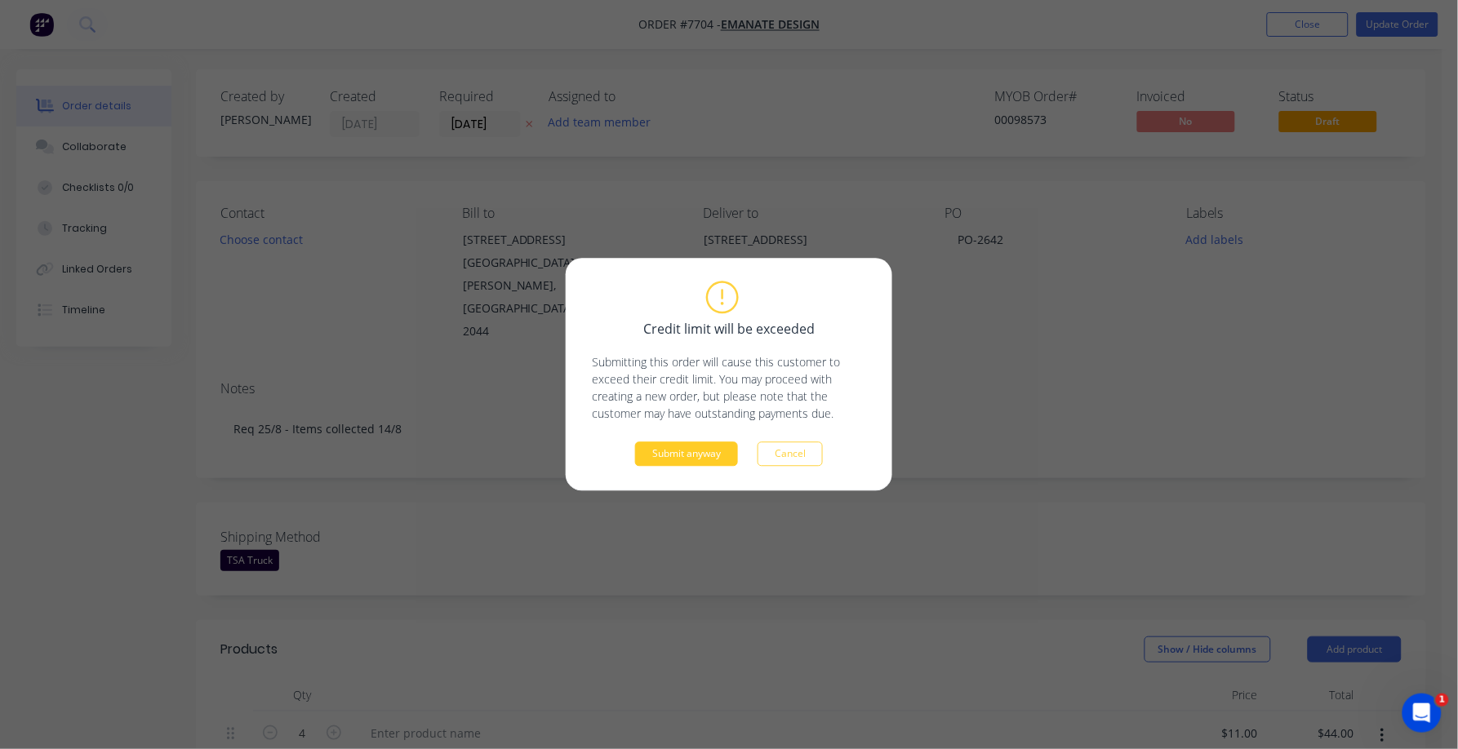
click at [710, 443] on button "Submit anyway" at bounding box center [686, 455] width 103 height 24
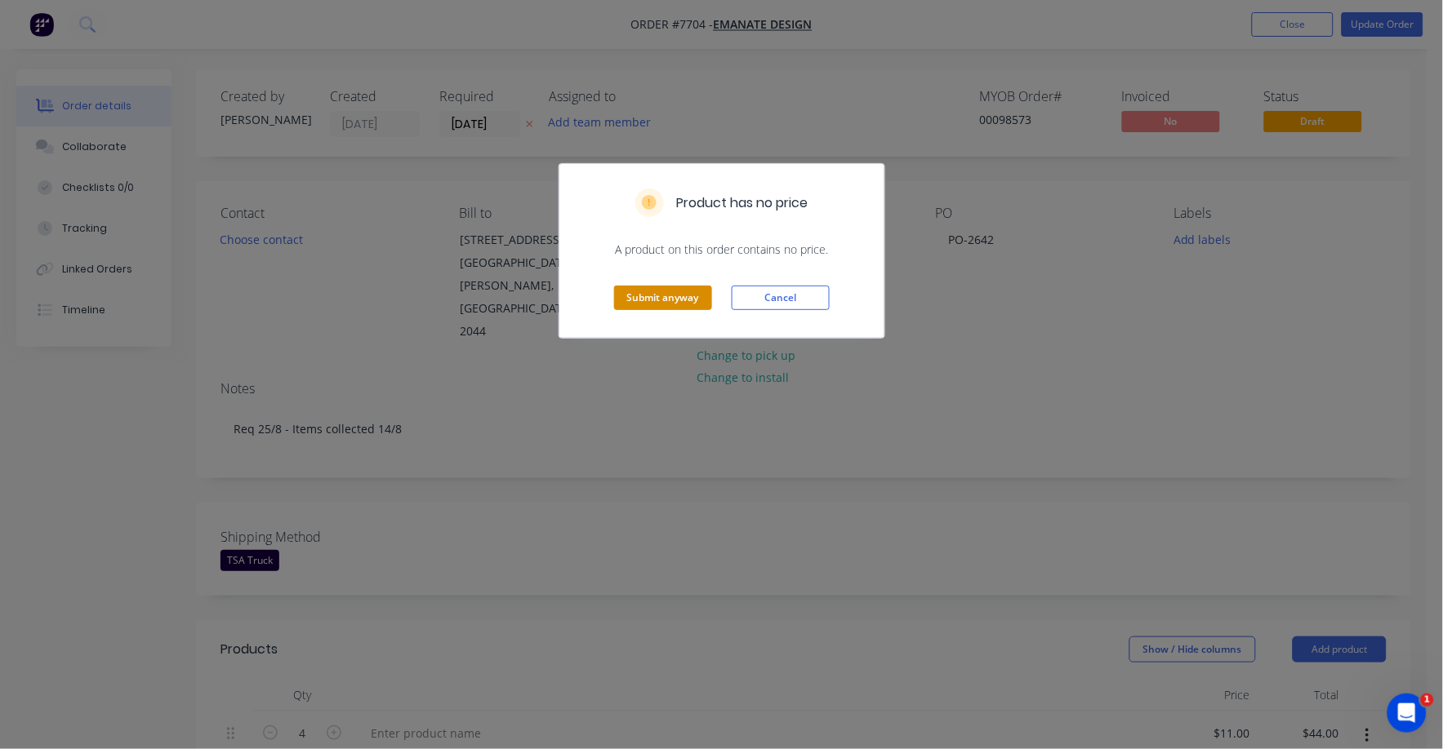
click at [676, 300] on button "Submit anyway" at bounding box center [663, 298] width 98 height 24
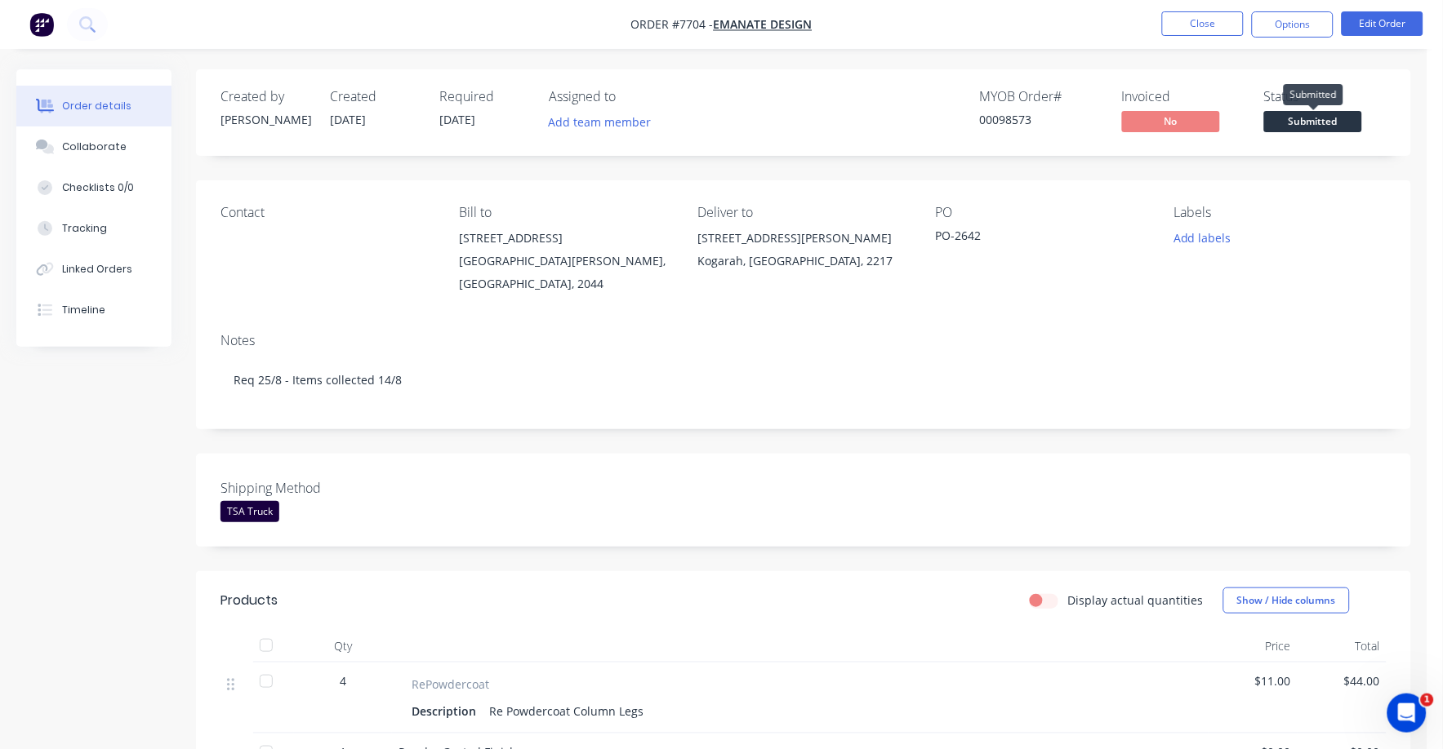
click at [1297, 120] on span "Submitted" at bounding box center [1313, 121] width 98 height 20
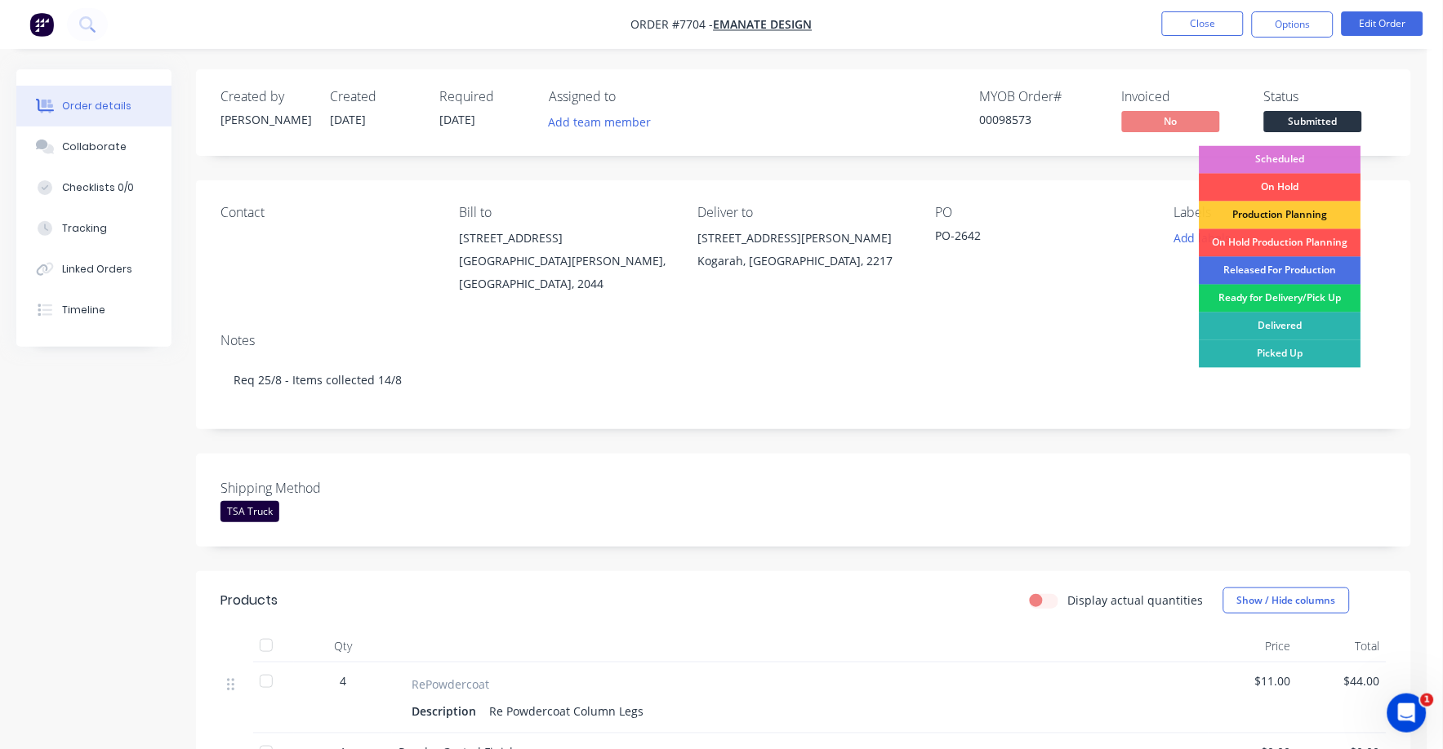
click at [1291, 300] on div "Ready for Delivery/Pick Up" at bounding box center [1280, 299] width 162 height 28
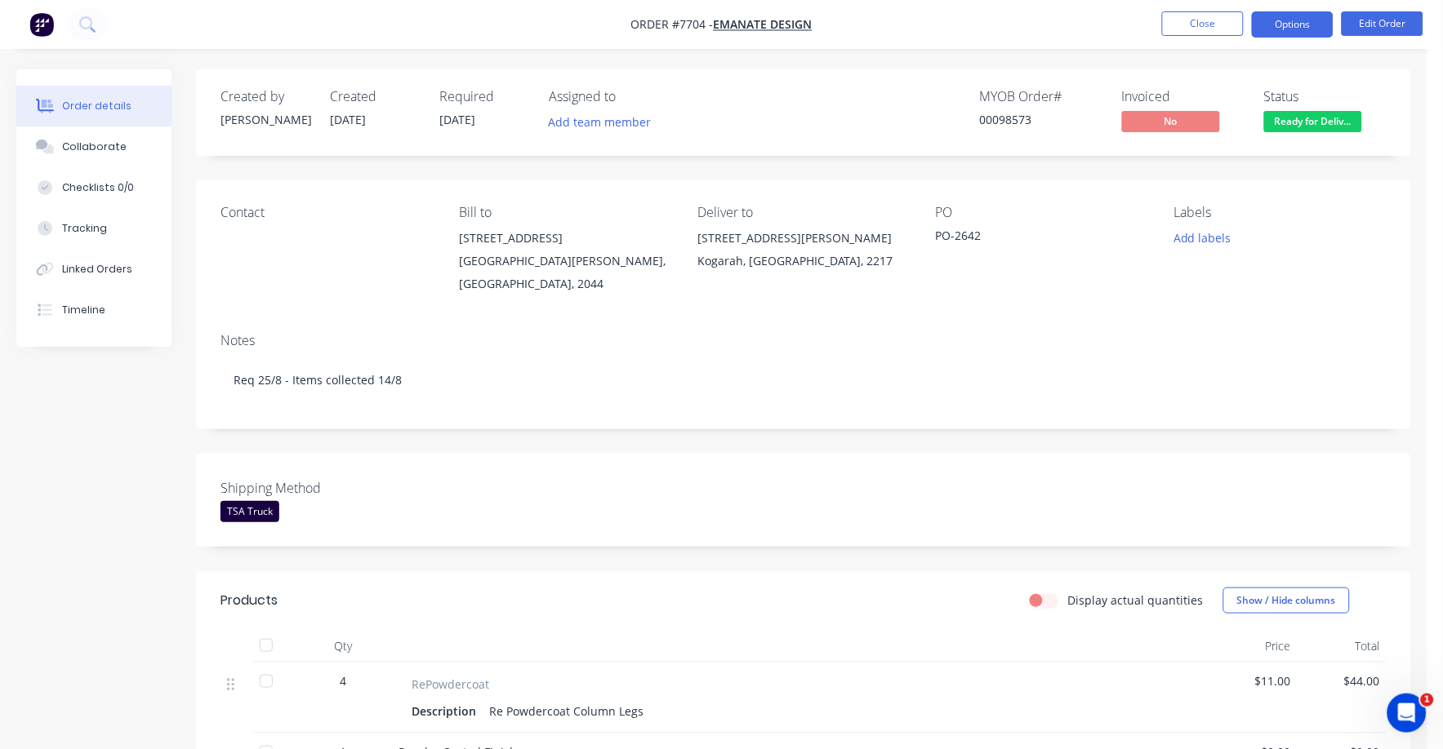
click at [1285, 23] on button "Options" at bounding box center [1293, 24] width 82 height 26
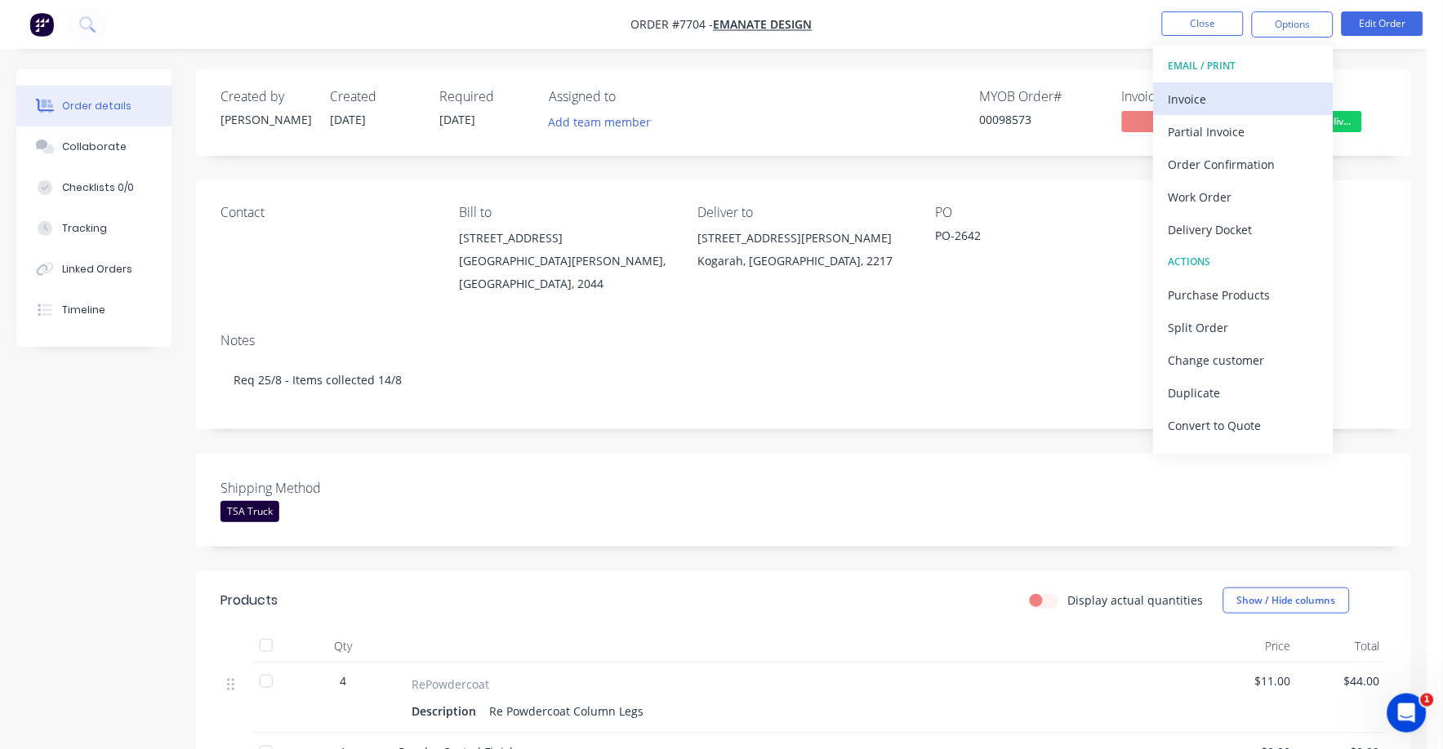
click at [1190, 101] on div "Invoice" at bounding box center [1243, 99] width 150 height 24
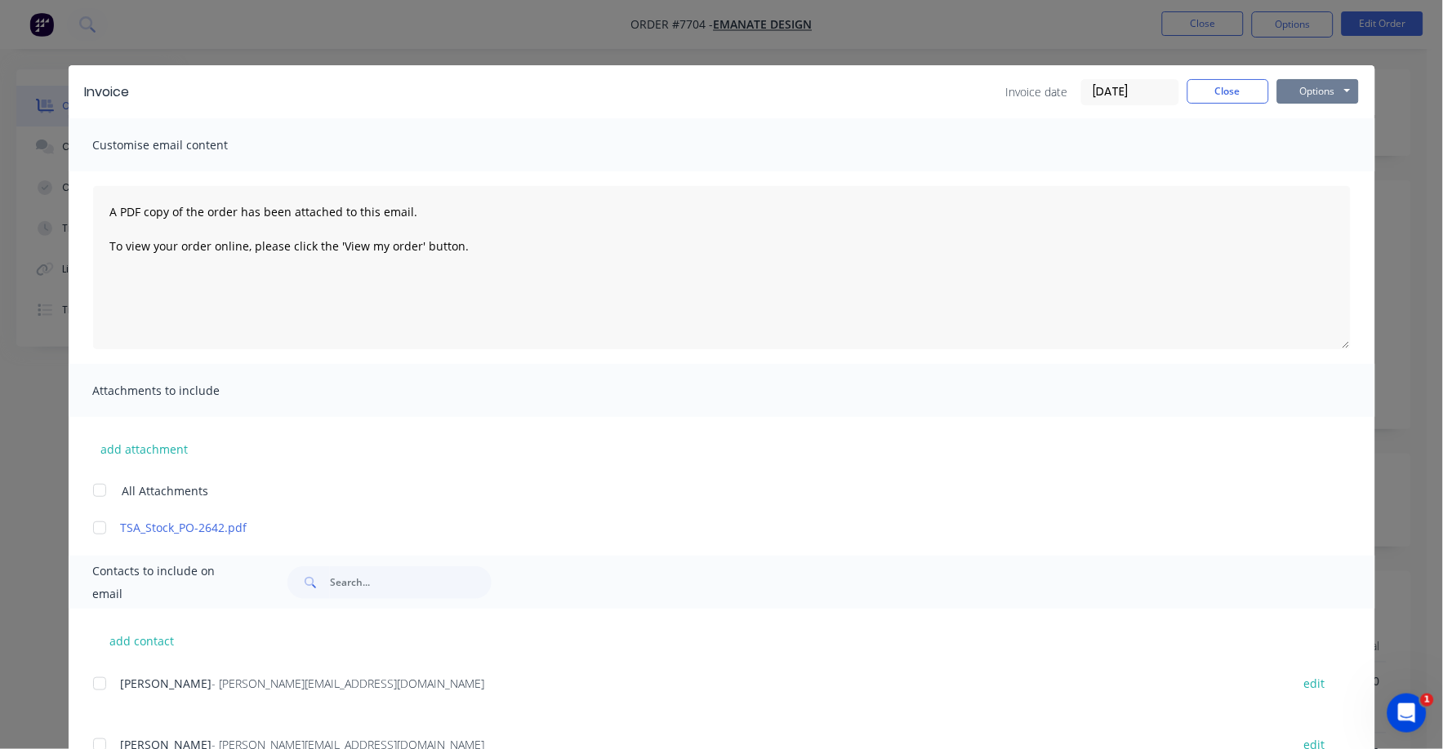
drag, startPoint x: 1301, startPoint y: 91, endPoint x: 1301, endPoint y: 104, distance: 12.2
click at [1301, 96] on button "Options" at bounding box center [1318, 91] width 82 height 24
click at [1309, 154] on button "Print" at bounding box center [1329, 147] width 105 height 27
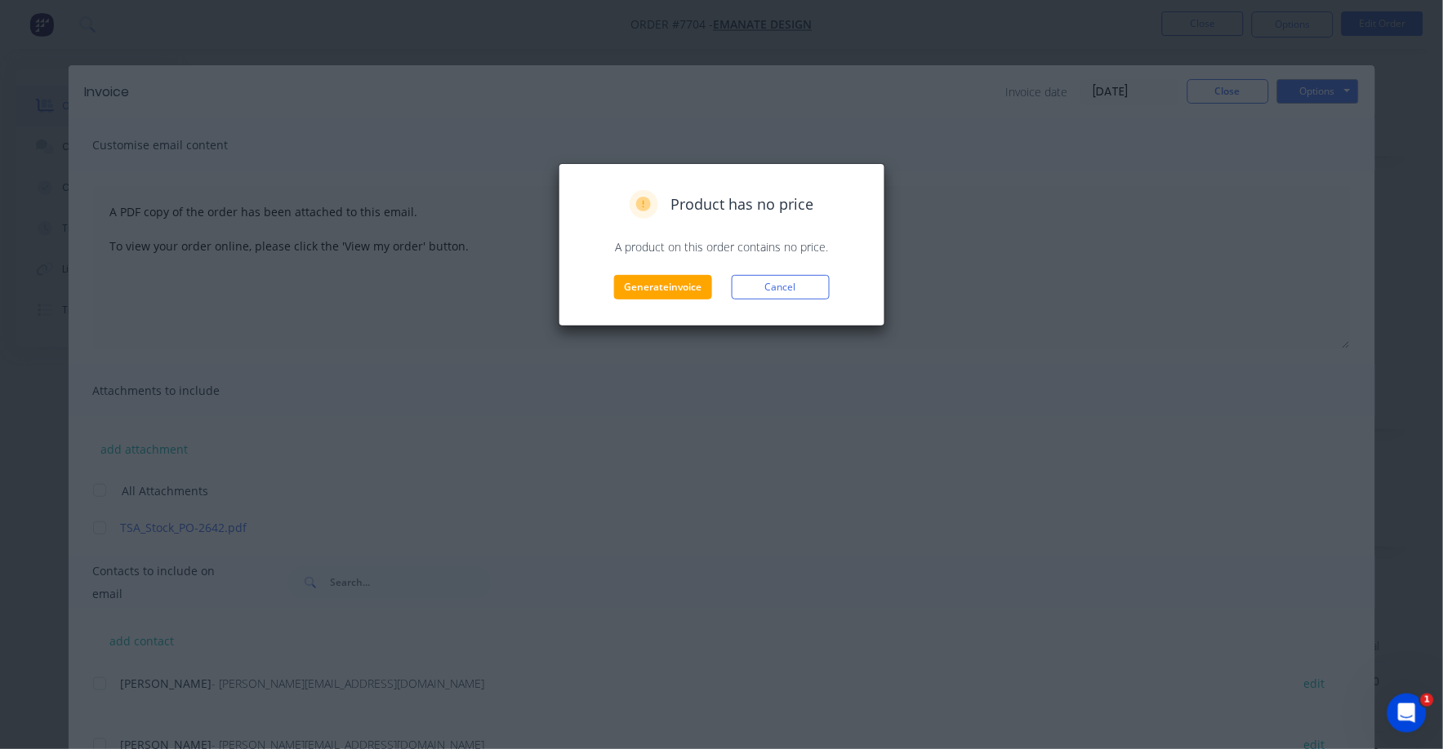
click at [673, 300] on div "Product has no price A product on this order contains no price. Generate invoic…" at bounding box center [721, 244] width 327 height 163
click at [674, 296] on button "Generate invoice" at bounding box center [663, 287] width 98 height 24
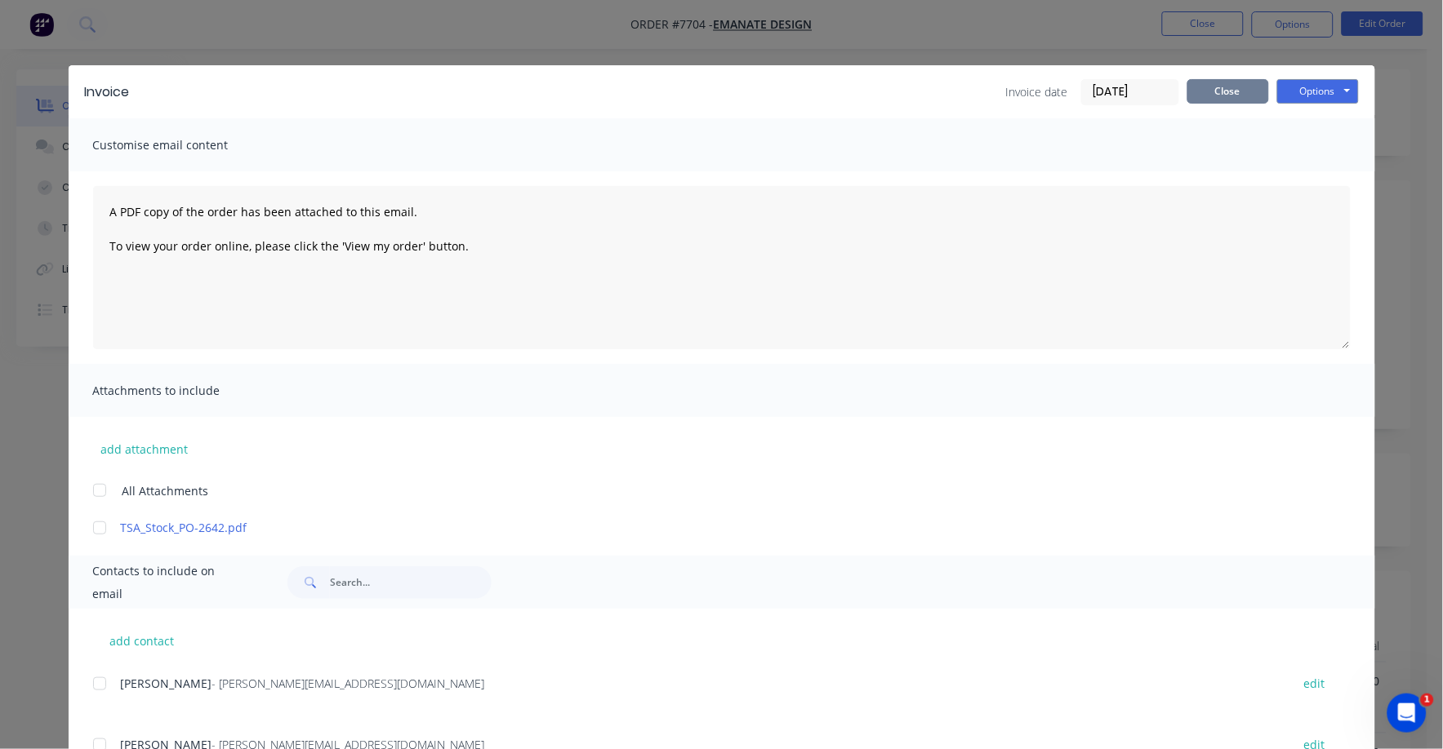
click at [1206, 86] on button "Close" at bounding box center [1228, 91] width 82 height 24
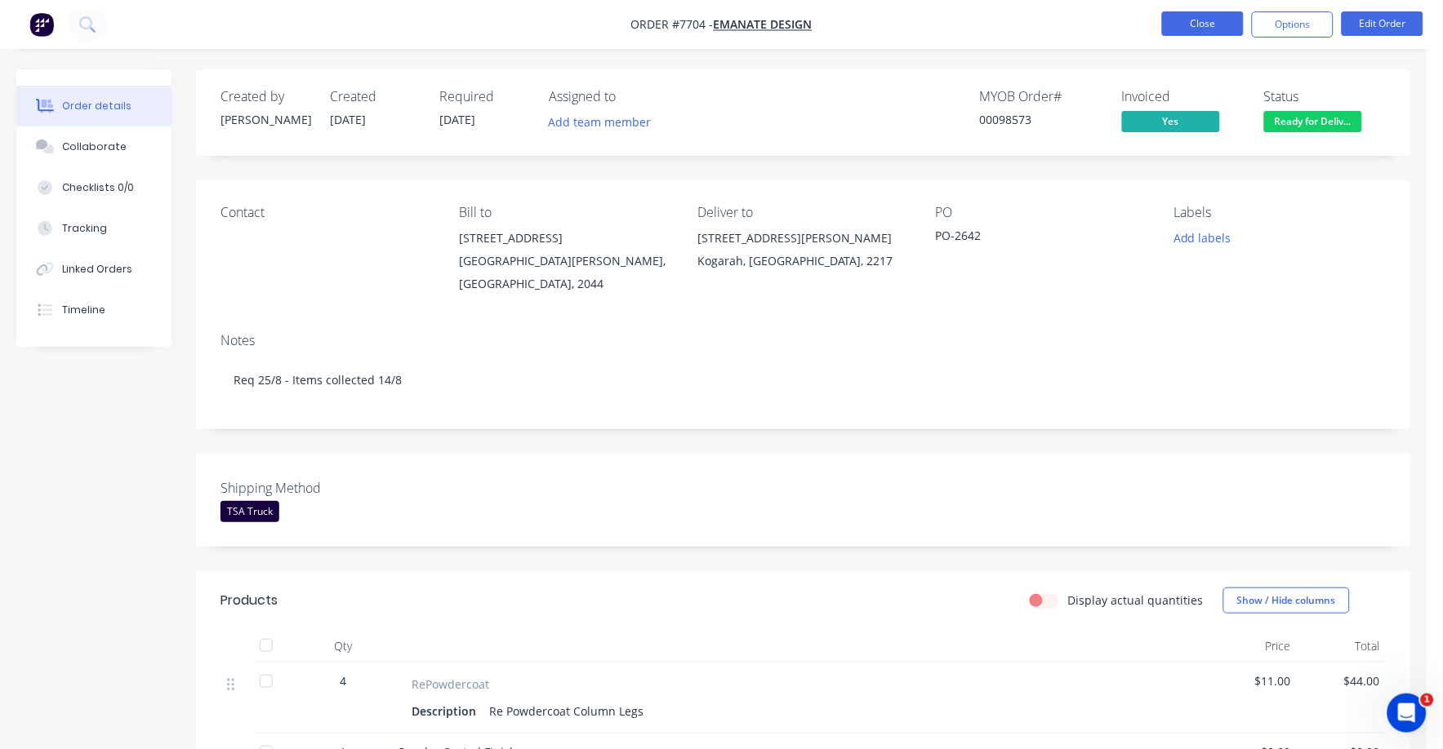
click at [1190, 16] on button "Close" at bounding box center [1203, 23] width 82 height 24
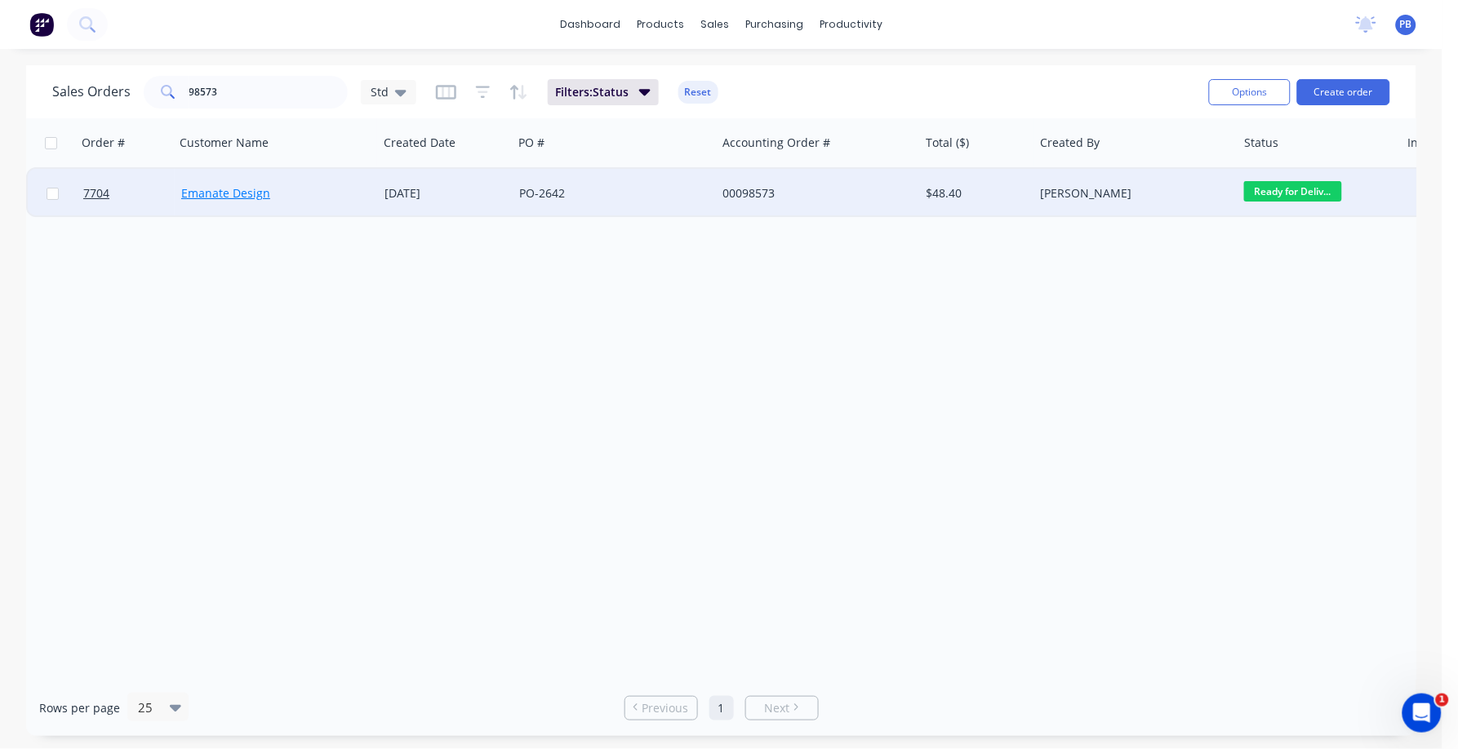
click at [241, 193] on link "Emanate Design" at bounding box center [225, 193] width 89 height 16
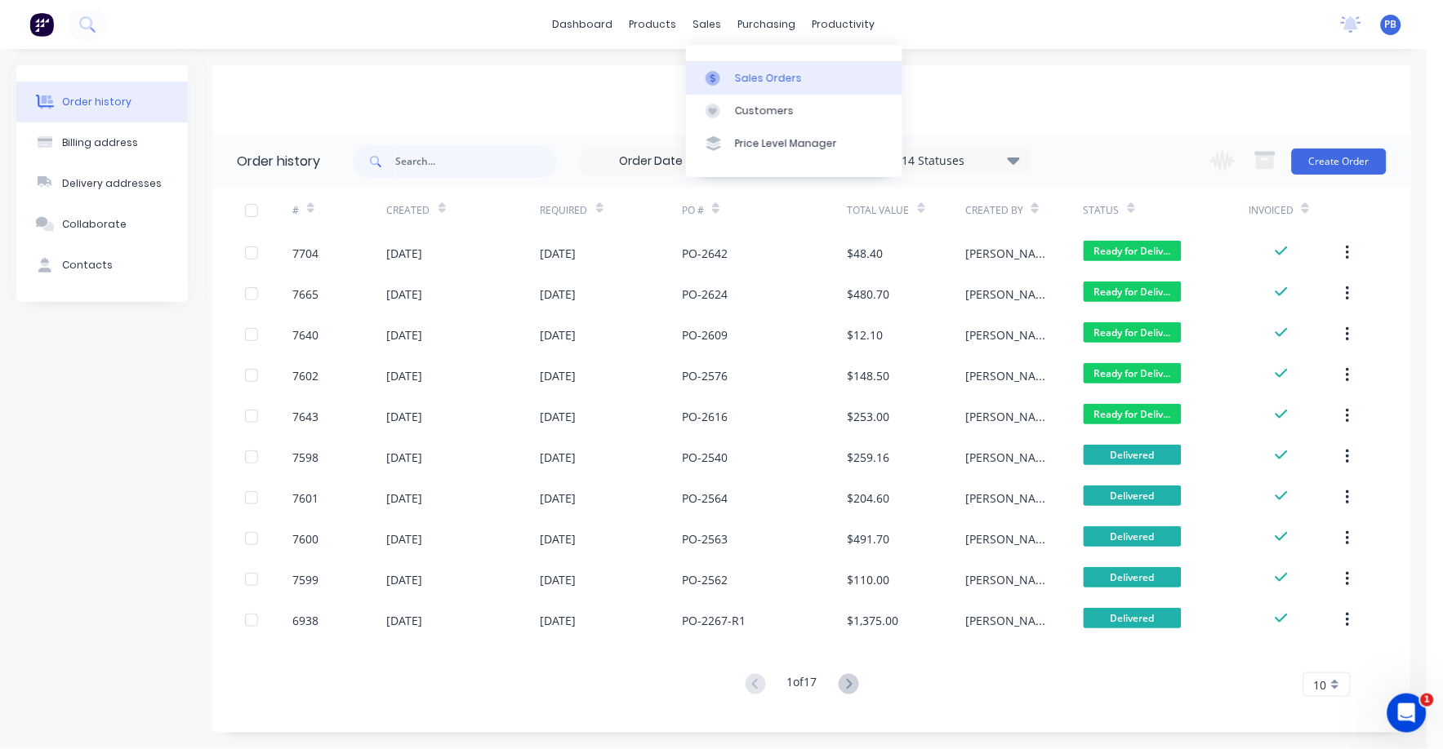
click at [754, 72] on div "Sales Orders" at bounding box center [768, 78] width 67 height 15
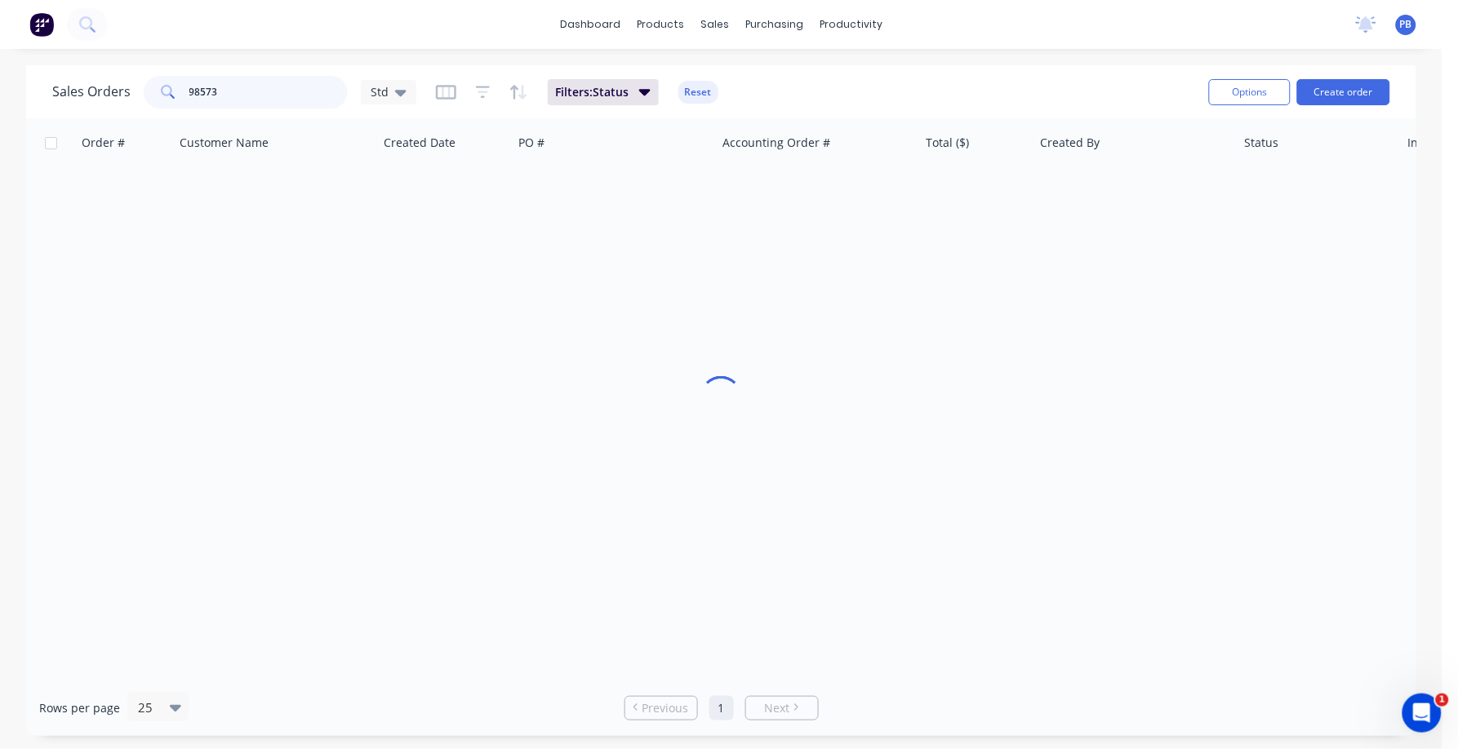
click at [251, 91] on input "98573" at bounding box center [268, 92] width 159 height 33
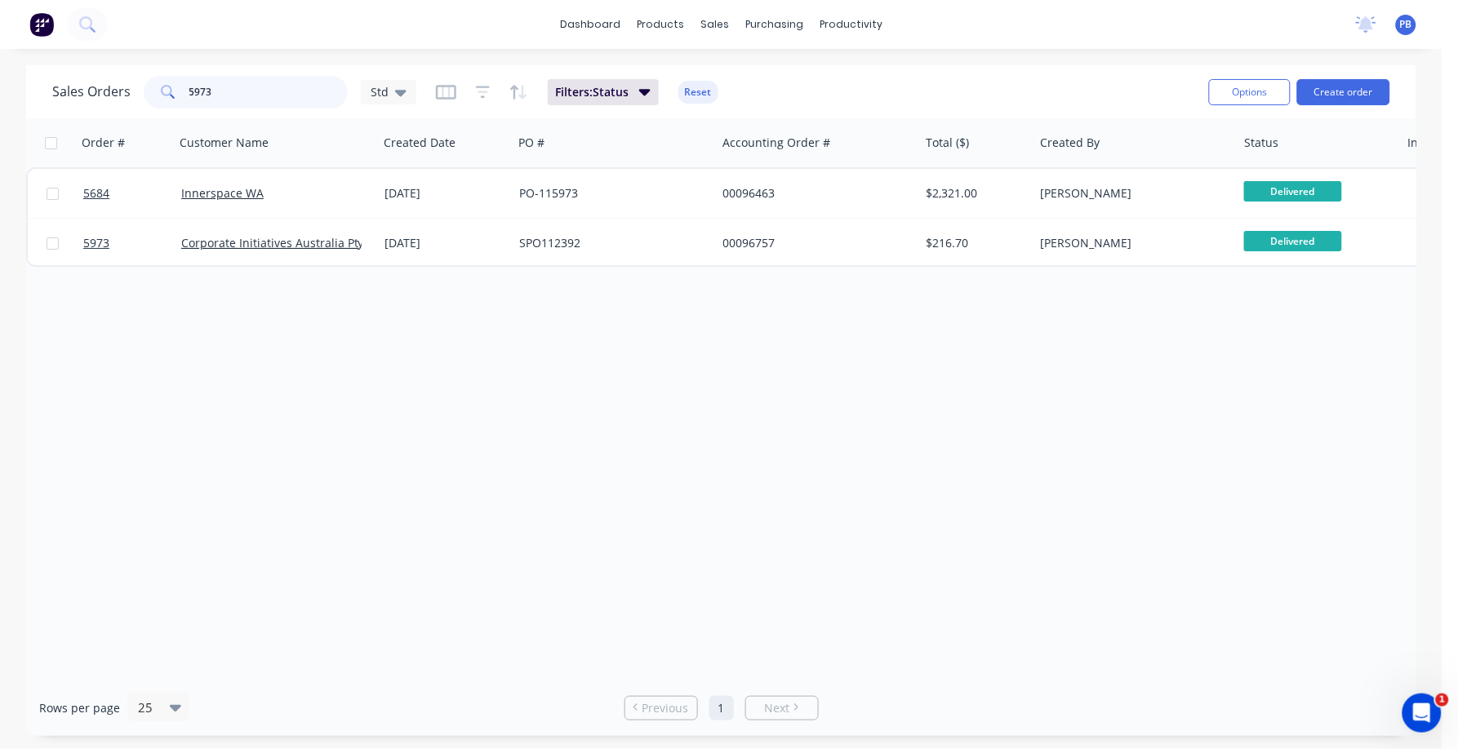
drag, startPoint x: 240, startPoint y: 94, endPoint x: 178, endPoint y: 90, distance: 62.2
click at [178, 90] on div "5973" at bounding box center [246, 92] width 204 height 33
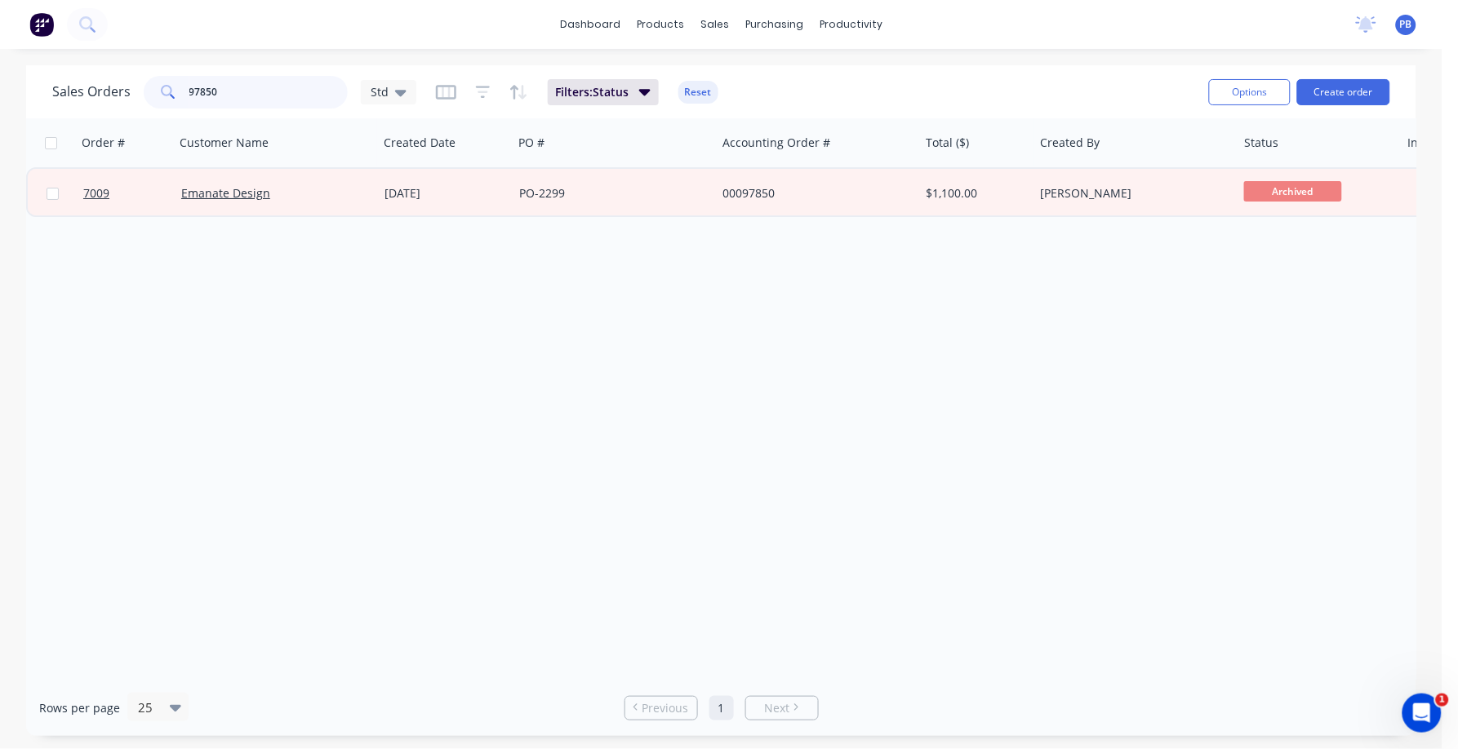
drag, startPoint x: 271, startPoint y: 96, endPoint x: 166, endPoint y: 82, distance: 106.1
click at [166, 82] on div "97850" at bounding box center [246, 92] width 204 height 33
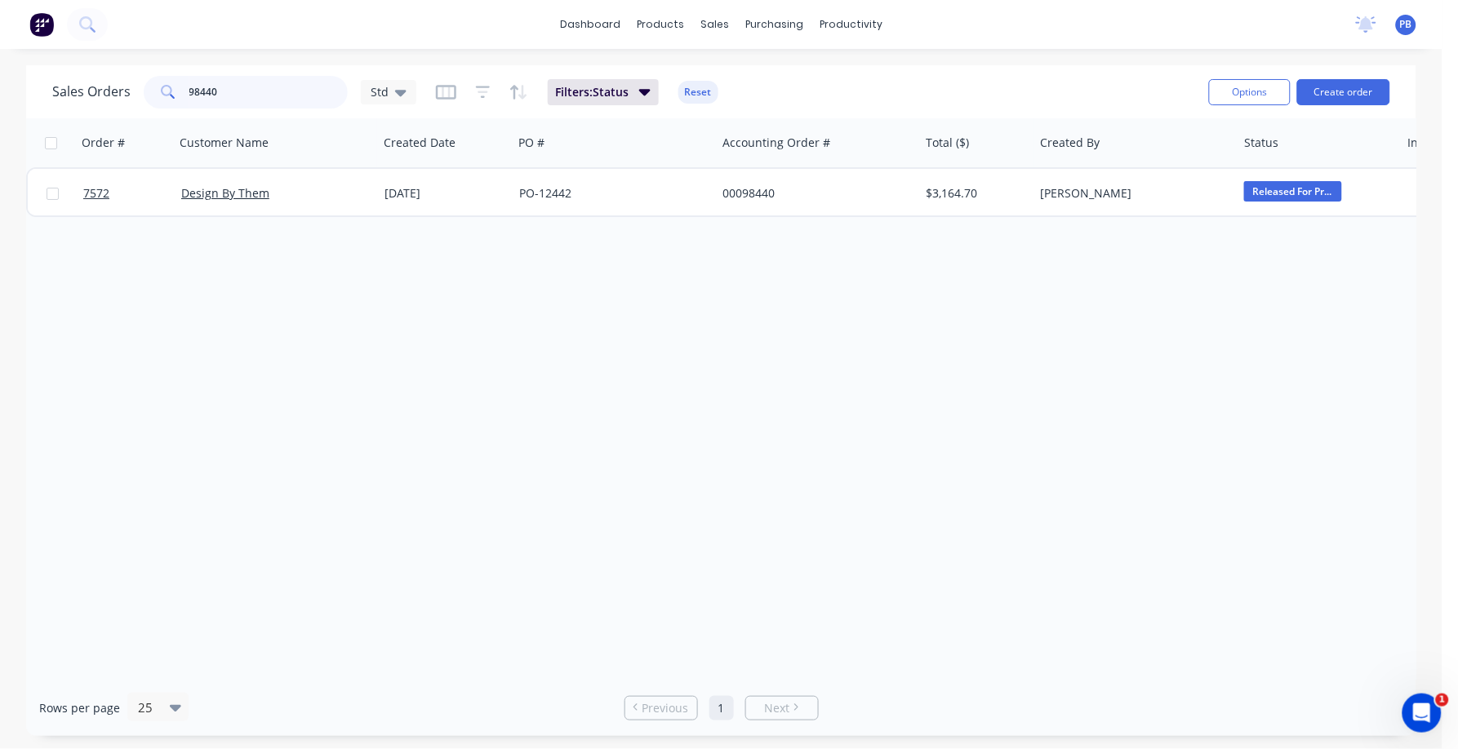
click at [229, 83] on input "98440" at bounding box center [268, 92] width 159 height 33
drag, startPoint x: 246, startPoint y: 99, endPoint x: 153, endPoint y: 88, distance: 93.7
click at [153, 88] on div "98440" at bounding box center [246, 92] width 204 height 33
type input "7623"
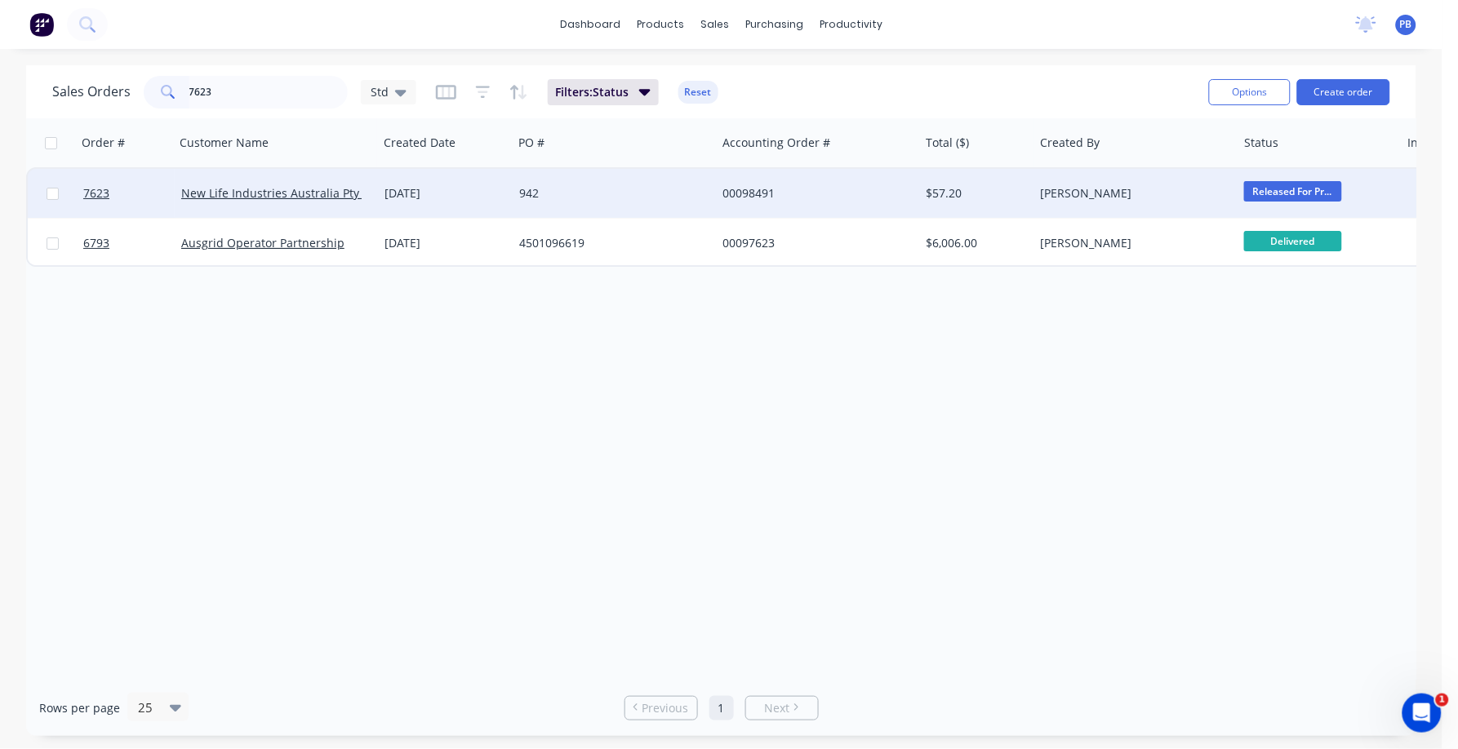
click at [728, 189] on div "00098491" at bounding box center [813, 193] width 181 height 16
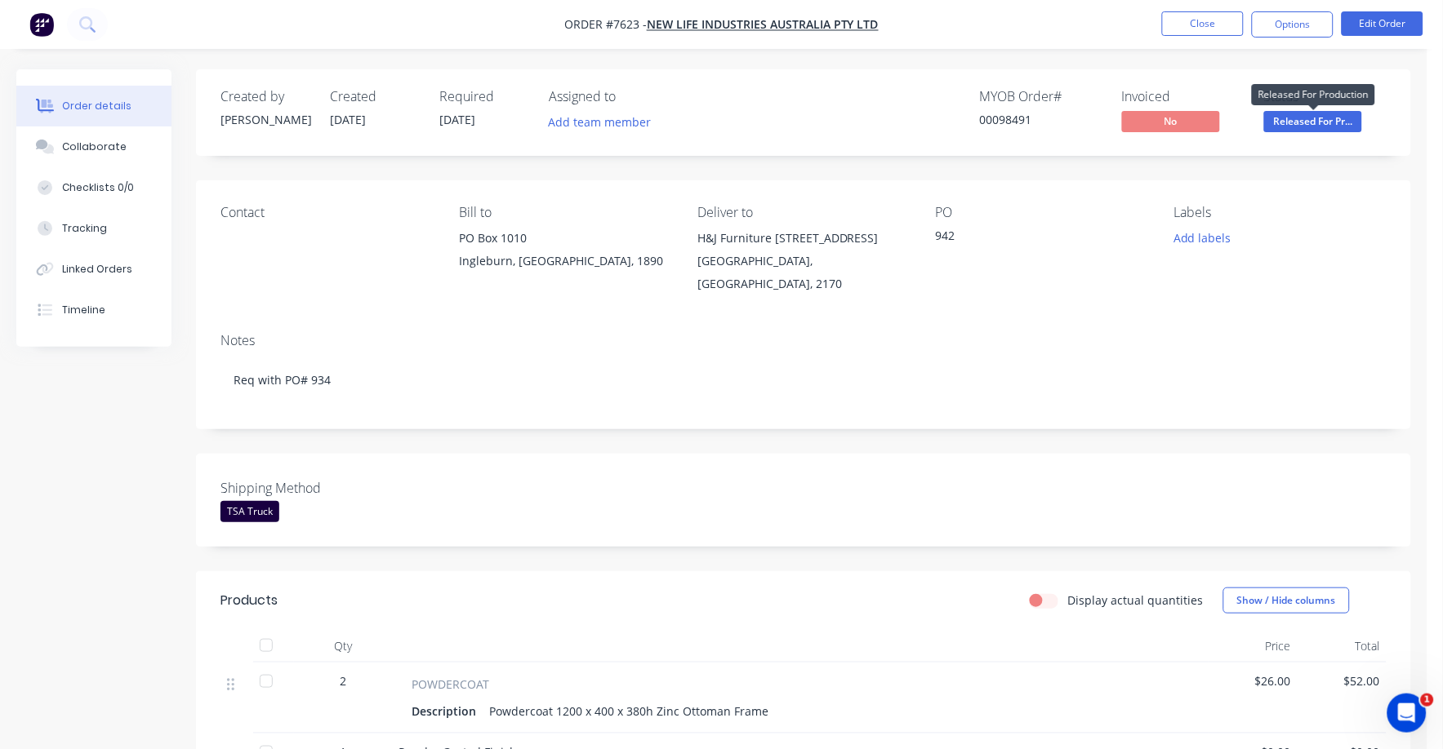
click at [1319, 122] on span "Released For Pr..." at bounding box center [1313, 121] width 98 height 20
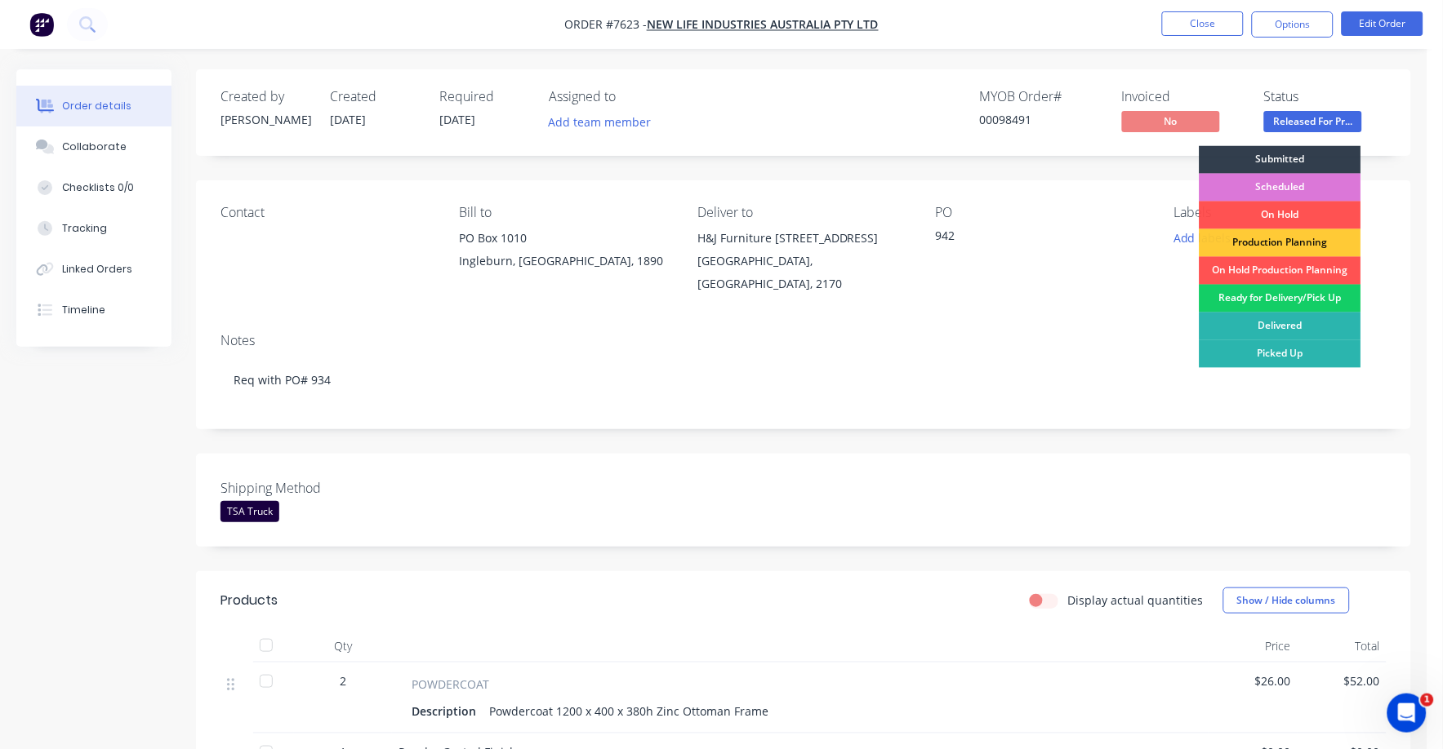
click at [1275, 302] on div "Ready for Delivery/Pick Up" at bounding box center [1280, 299] width 162 height 28
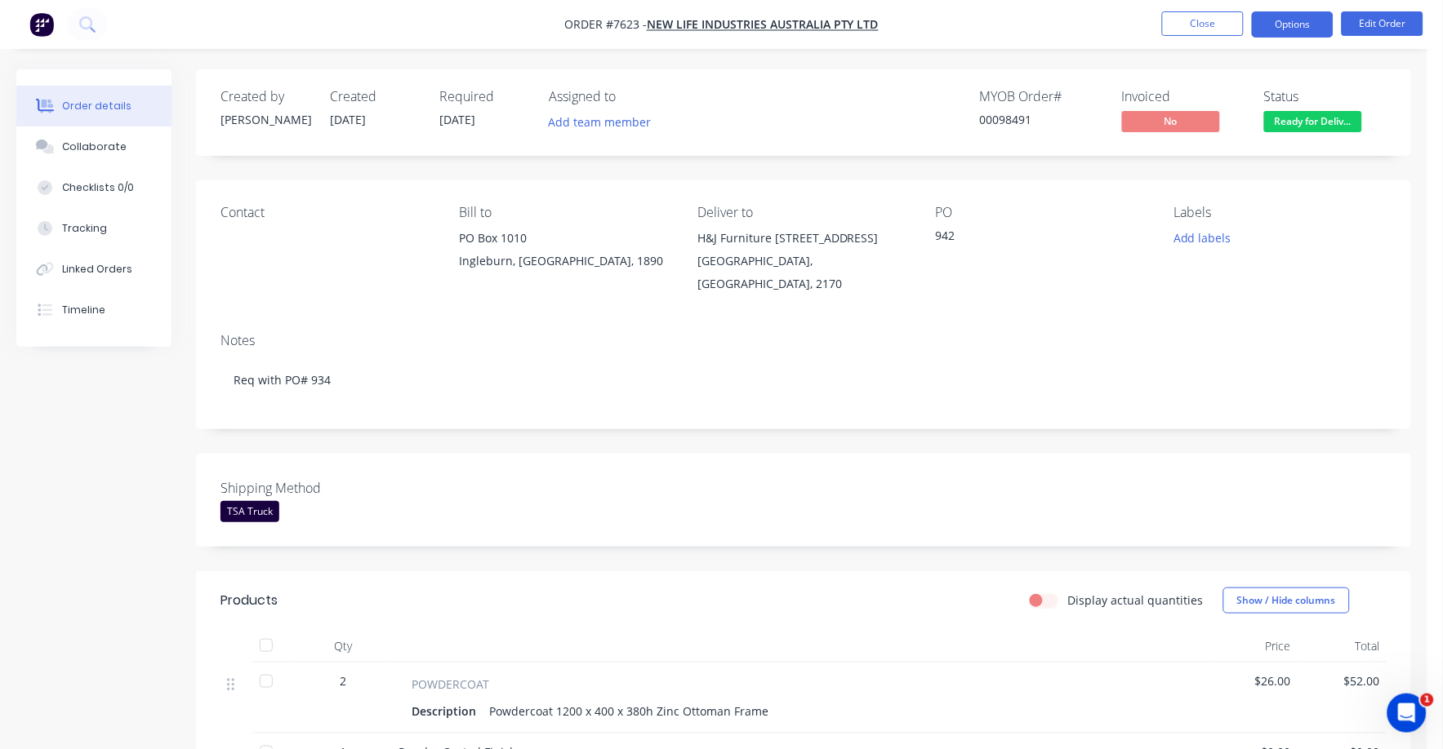
click at [1286, 18] on button "Options" at bounding box center [1293, 24] width 82 height 26
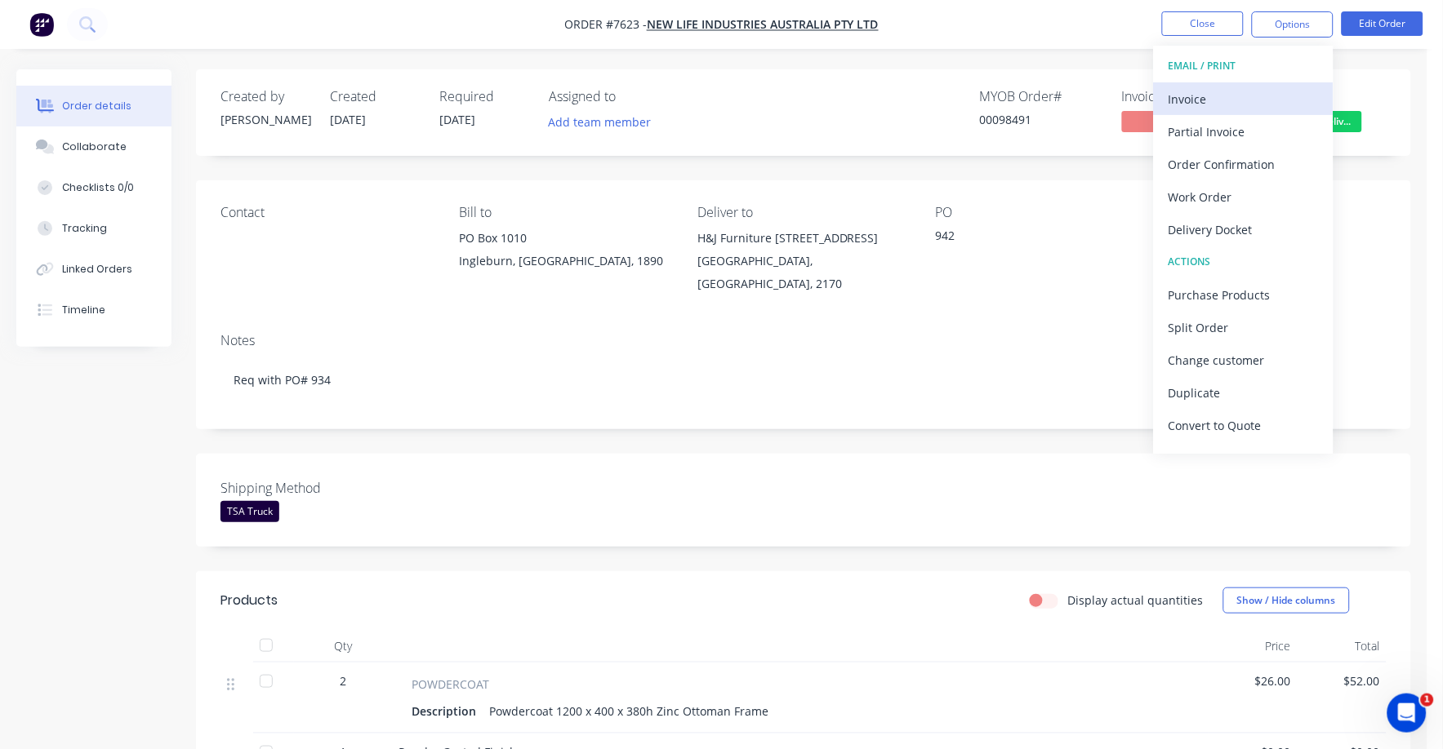
click at [1183, 96] on div "Invoice" at bounding box center [1243, 99] width 150 height 24
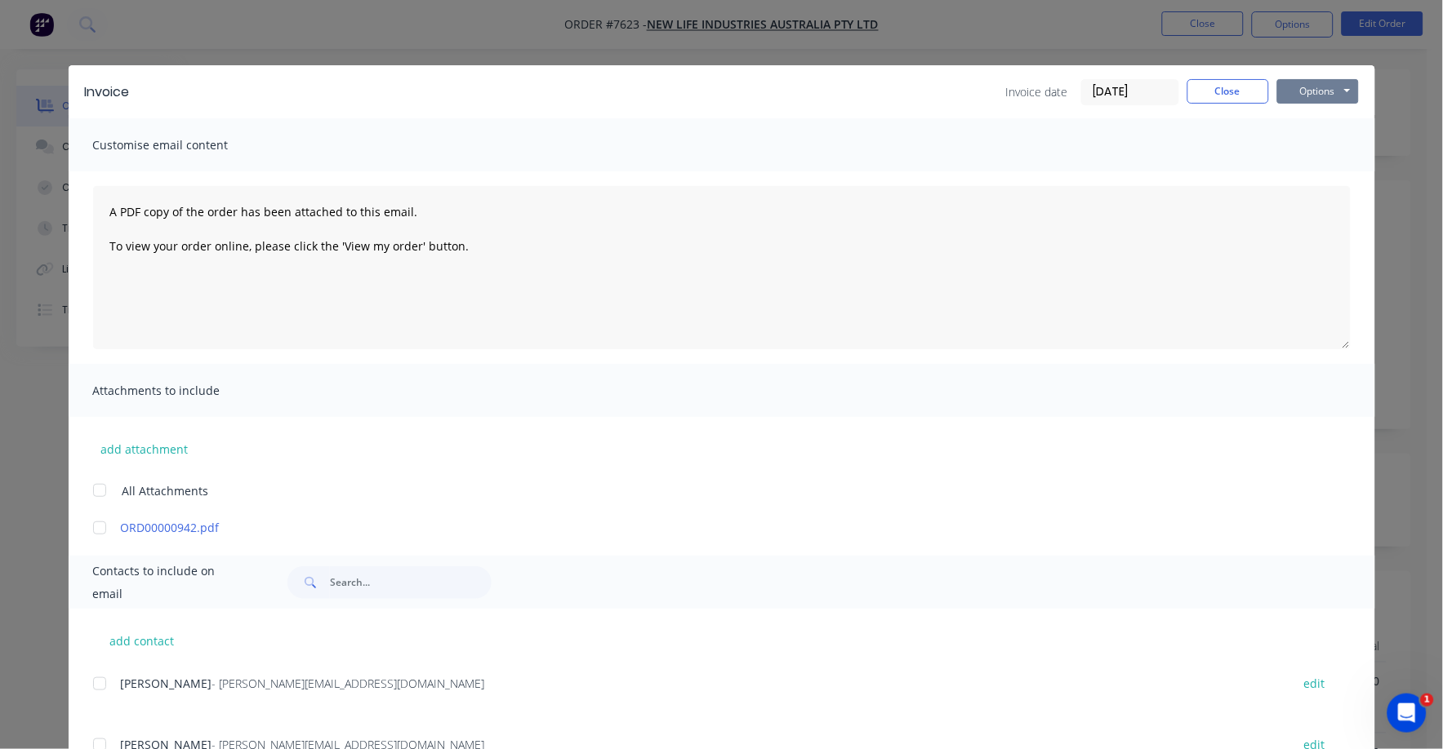
click at [1293, 91] on button "Options" at bounding box center [1318, 91] width 82 height 24
click at [1305, 144] on button "Print" at bounding box center [1329, 147] width 105 height 27
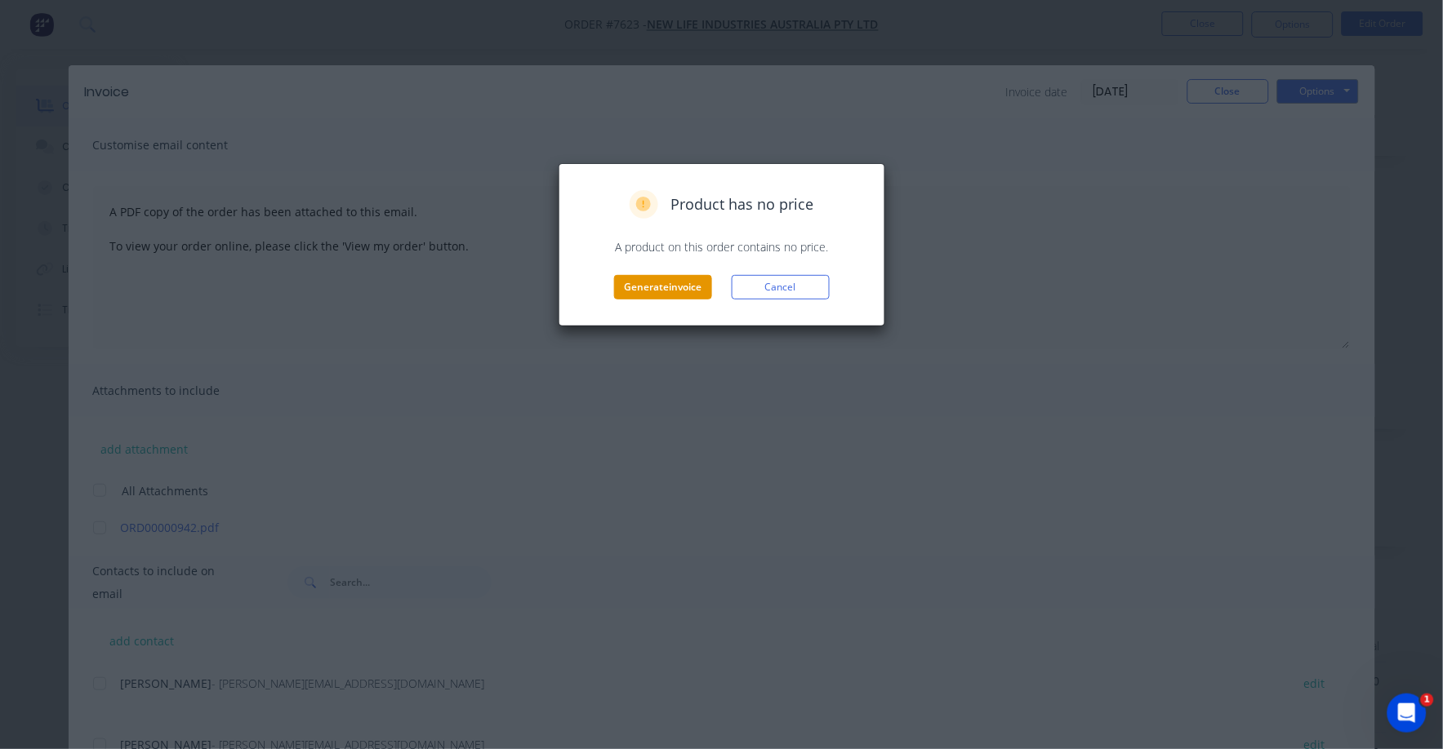
click at [665, 280] on button "Generate invoice" at bounding box center [663, 287] width 98 height 24
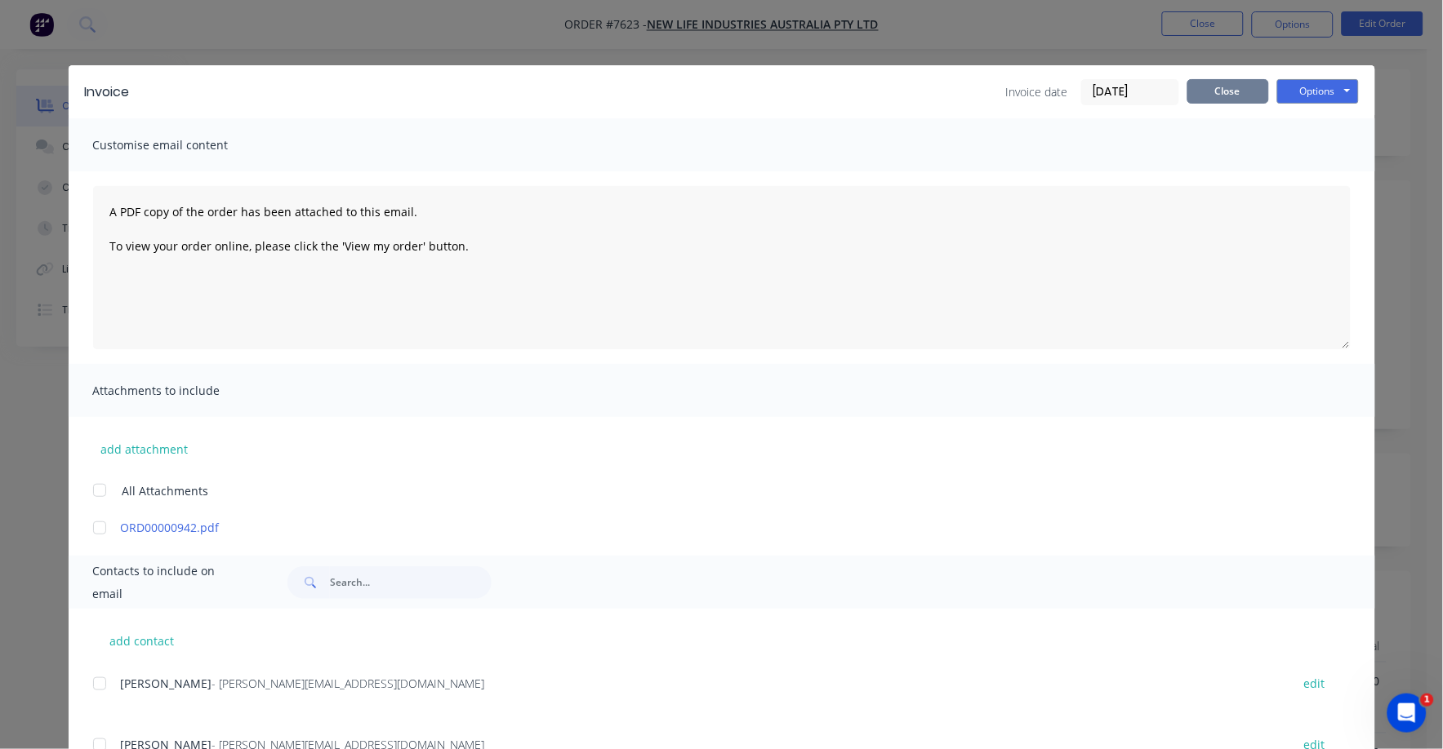
click at [1224, 87] on button "Close" at bounding box center [1228, 91] width 82 height 24
